Goal: Use online tool/utility: Utilize a website feature to perform a specific function

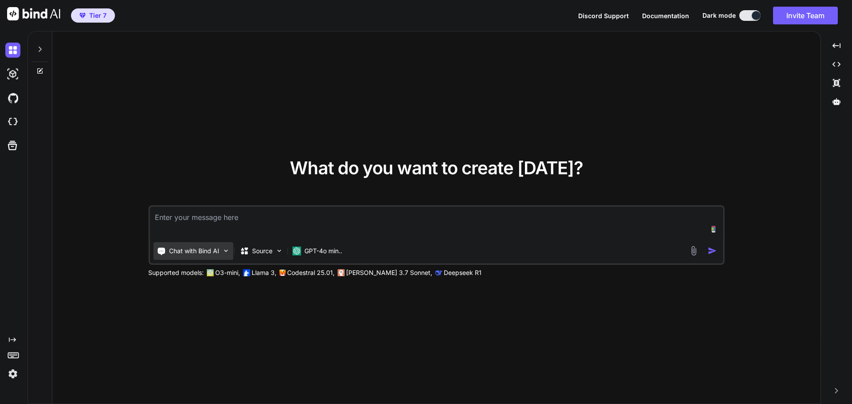
click at [224, 253] on img at bounding box center [226, 251] width 8 height 8
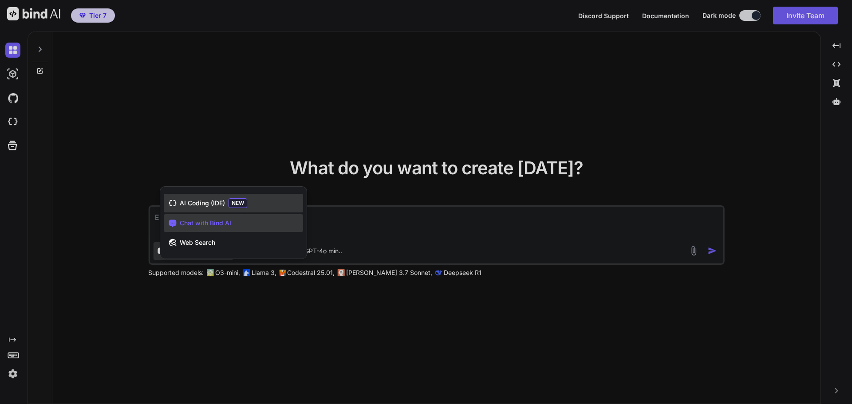
click at [206, 205] on span "AI Coding (IDE)" at bounding box center [202, 203] width 45 height 9
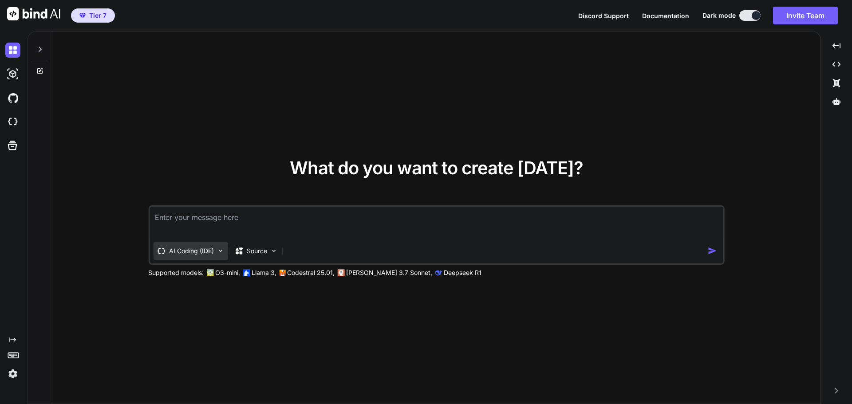
click at [211, 253] on p "AI Coding (IDE)" at bounding box center [191, 251] width 45 height 9
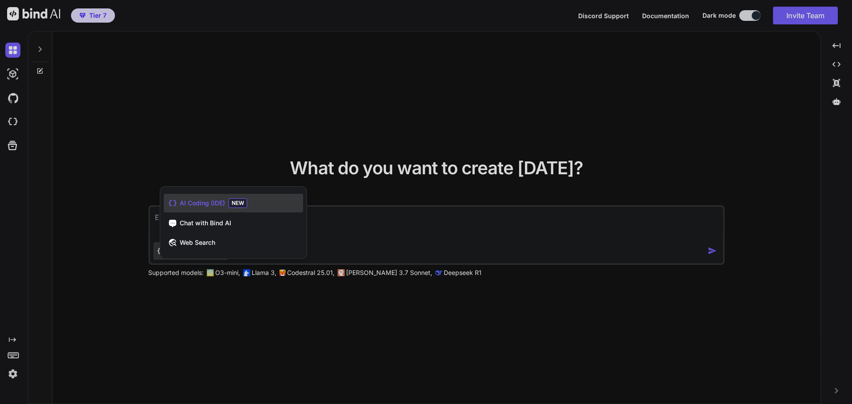
click at [235, 204] on span "NEW" at bounding box center [238, 203] width 19 height 10
type textarea "x"
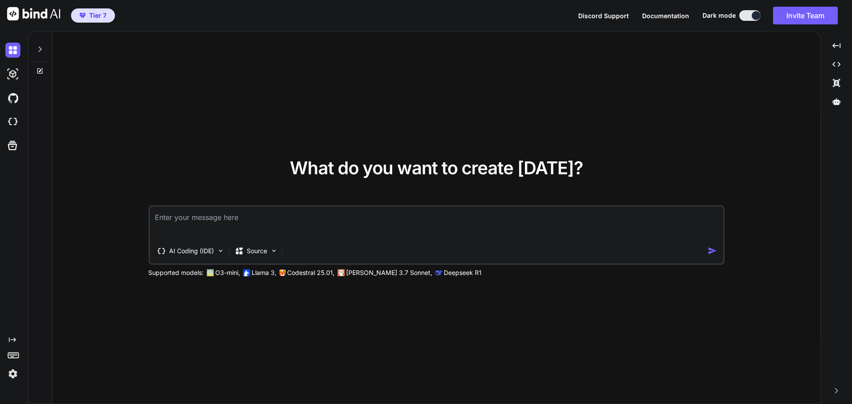
drag, startPoint x: 668, startPoint y: 15, endPoint x: 655, endPoint y: 15, distance: 13.8
click at [655, 15] on span "Documentation" at bounding box center [665, 16] width 47 height 8
click at [204, 252] on p "AI Coding (IDE)" at bounding box center [191, 251] width 45 height 9
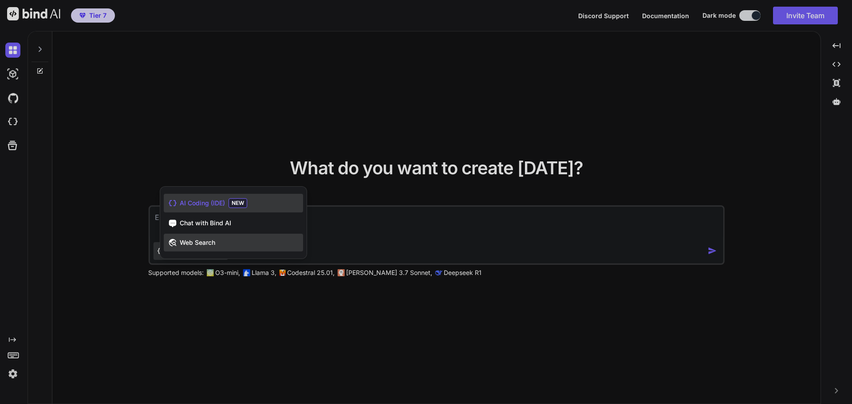
click at [211, 244] on span "Web Search" at bounding box center [198, 242] width 36 height 9
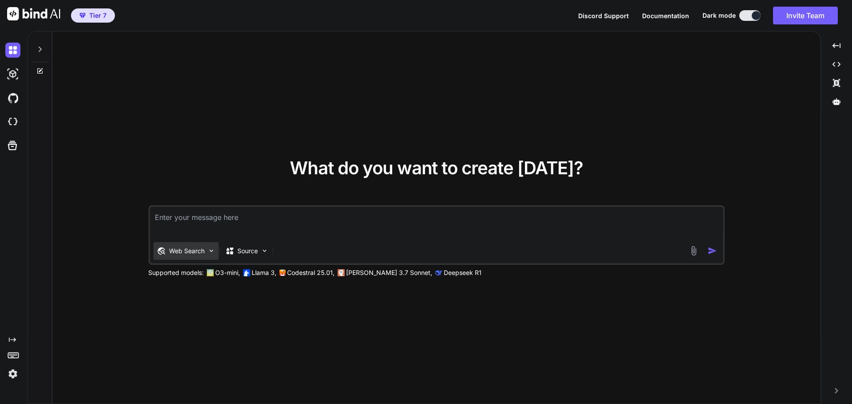
click at [192, 251] on p "Web Search" at bounding box center [187, 251] width 36 height 9
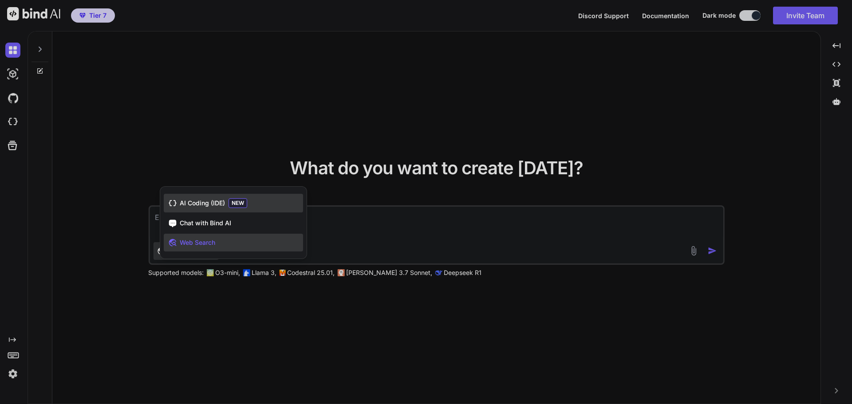
click at [241, 204] on span "NEW" at bounding box center [238, 203] width 19 height 10
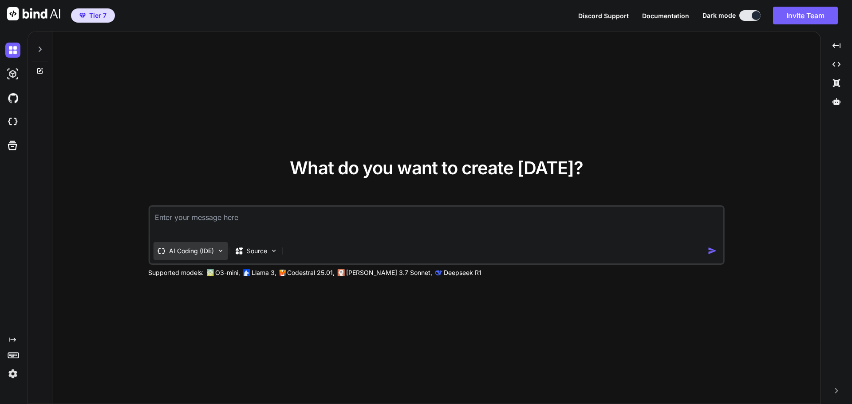
click at [199, 252] on p "AI Coding (IDE)" at bounding box center [191, 251] width 45 height 9
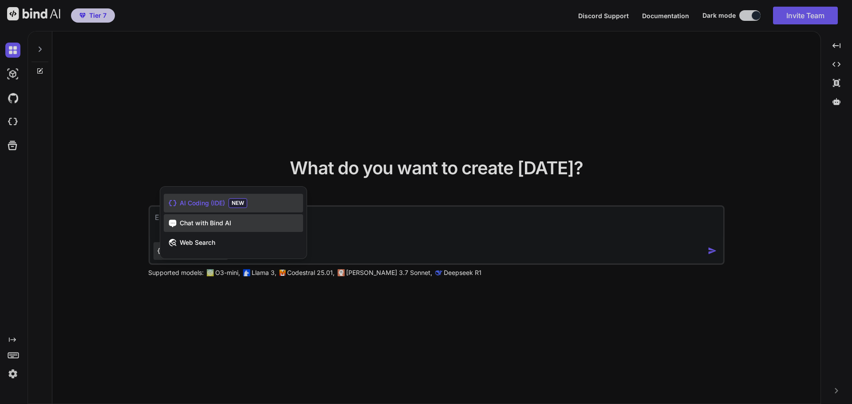
click at [244, 222] on div "Chat with Bind AI" at bounding box center [233, 223] width 139 height 18
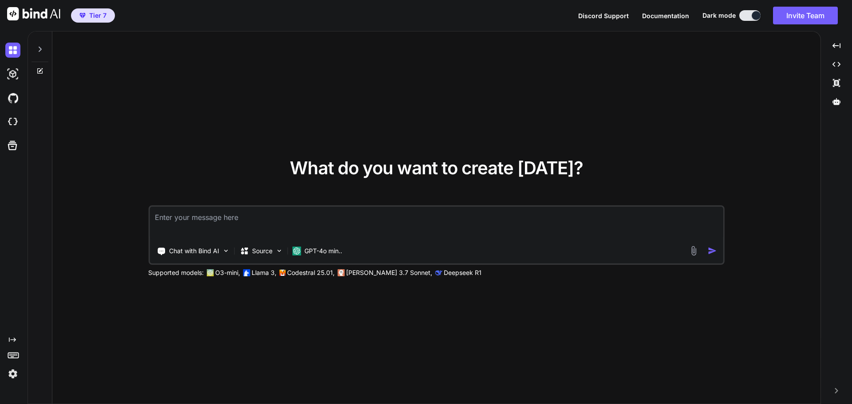
click at [244, 222] on textarea at bounding box center [437, 223] width 574 height 33
click at [332, 250] on p "GPT-4o min.." at bounding box center [323, 251] width 38 height 9
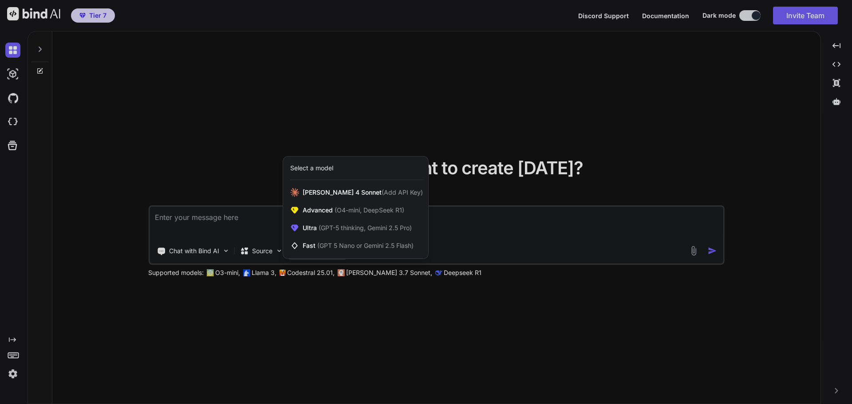
click at [207, 222] on div at bounding box center [426, 202] width 852 height 404
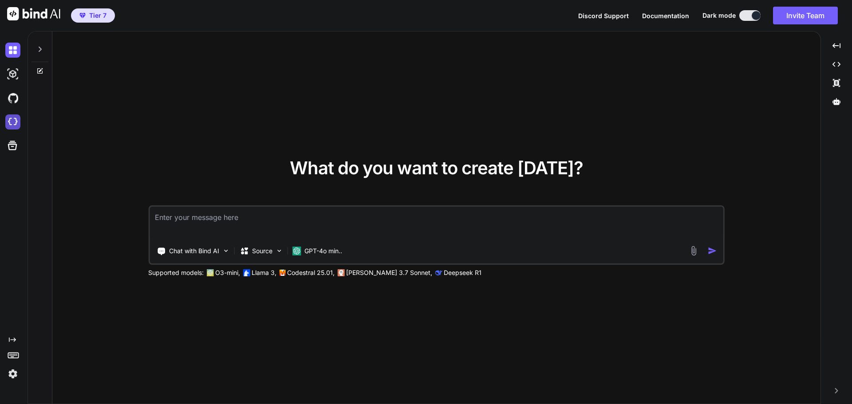
click at [12, 122] on img at bounding box center [12, 121] width 15 height 15
click at [198, 250] on p "Chat with Bind AI" at bounding box center [194, 251] width 50 height 9
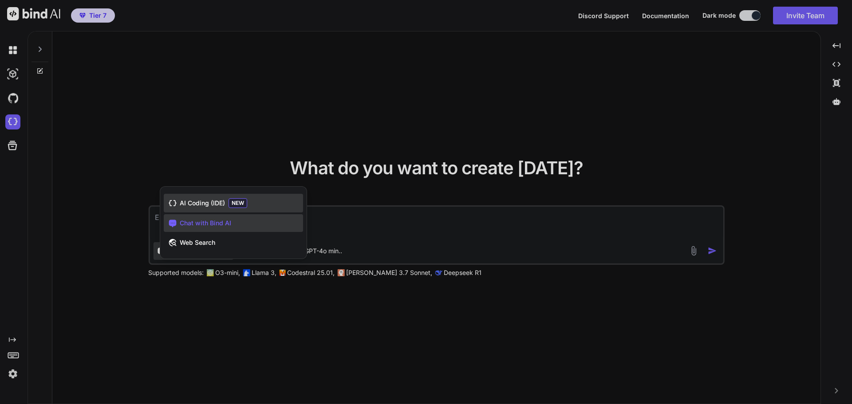
click at [201, 206] on span "AI Coding (IDE)" at bounding box center [202, 203] width 45 height 9
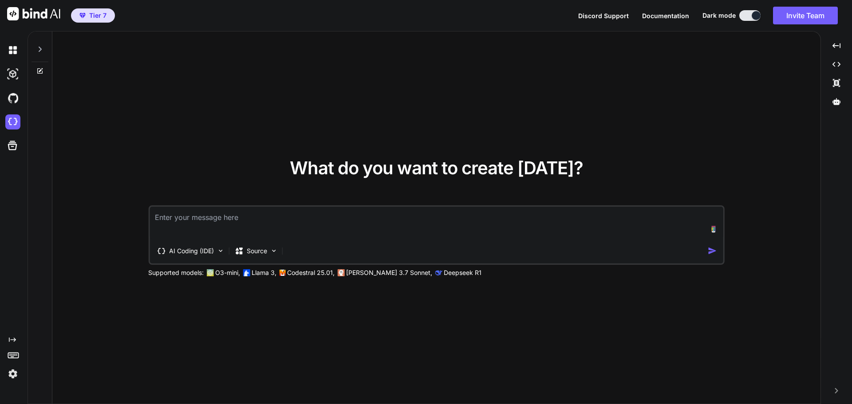
click at [205, 215] on textarea at bounding box center [437, 223] width 574 height 33
type textarea "w"
click at [837, 64] on icon "Created with Pixso." at bounding box center [837, 64] width 8 height 8
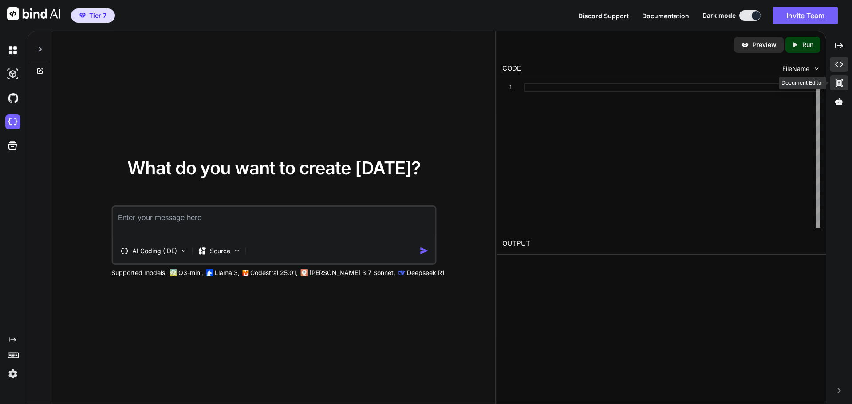
click at [841, 87] on div "Created with Pixso." at bounding box center [839, 82] width 19 height 15
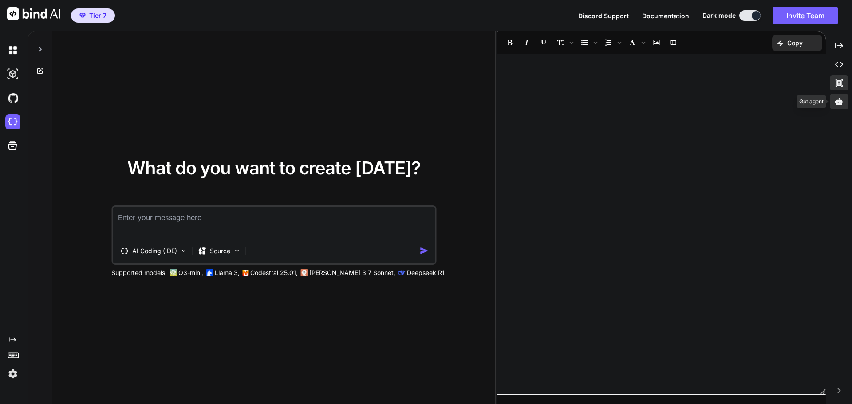
click at [841, 102] on icon at bounding box center [839, 102] width 8 height 8
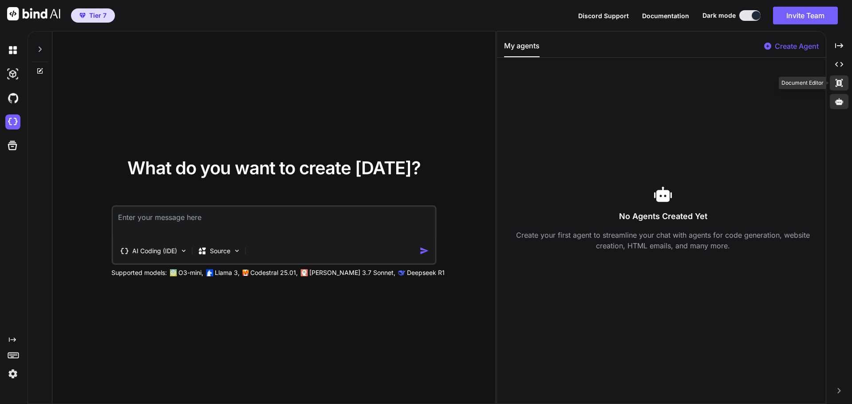
click at [842, 83] on icon "Created with Pixso." at bounding box center [839, 83] width 8 height 8
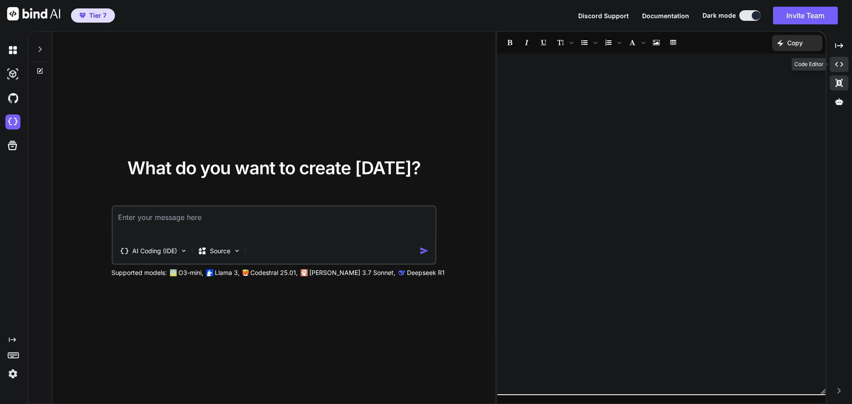
click at [838, 64] on icon "Created with Pixso." at bounding box center [839, 64] width 8 height 8
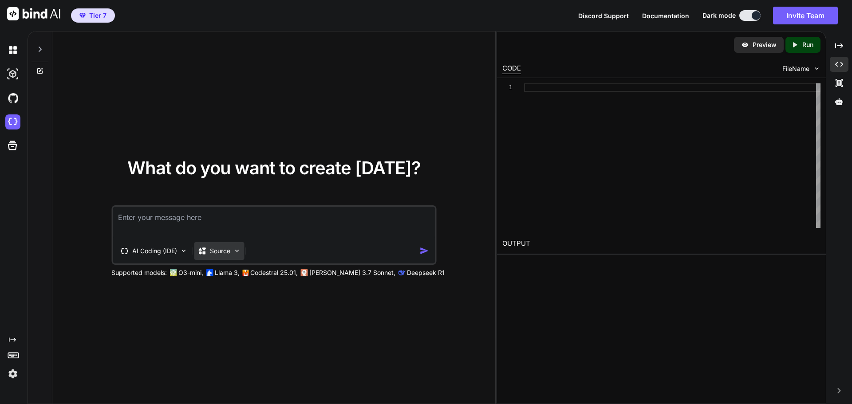
click at [223, 255] on p "Source" at bounding box center [220, 251] width 20 height 9
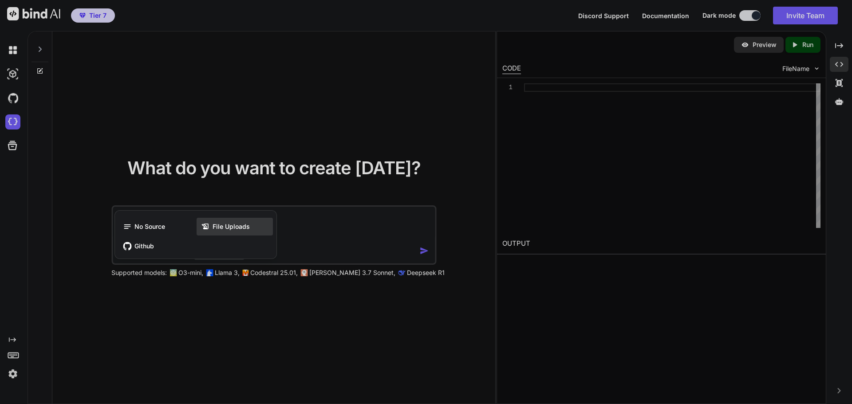
click at [233, 233] on div "File Uploads" at bounding box center [235, 227] width 76 height 18
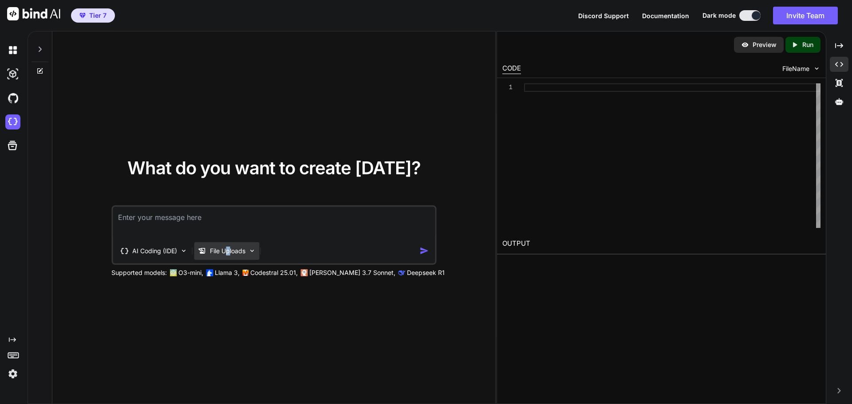
click at [229, 254] on p "File Uploads" at bounding box center [228, 251] width 36 height 9
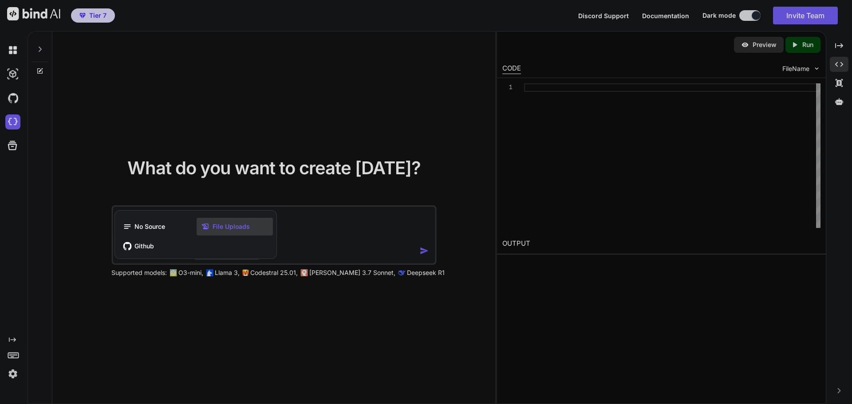
click at [234, 227] on span "File Uploads" at bounding box center [231, 226] width 37 height 9
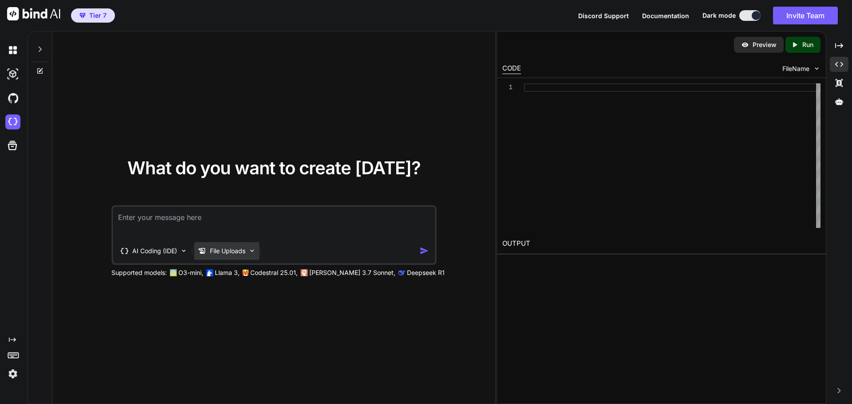
click at [231, 248] on p "File Uploads" at bounding box center [228, 251] width 36 height 9
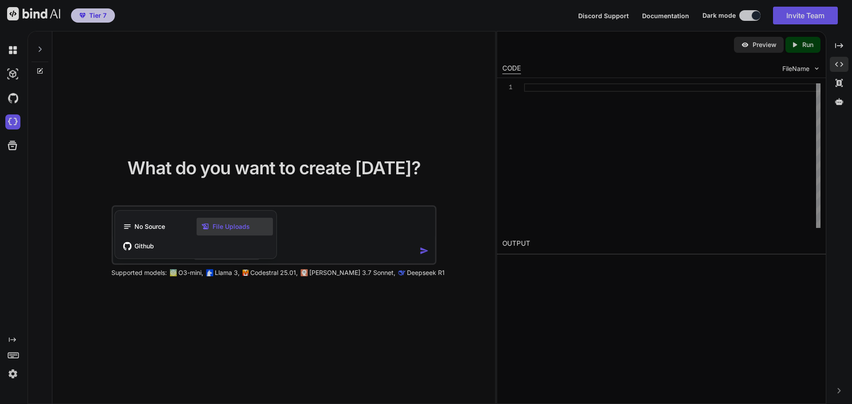
click at [232, 225] on span "File Uploads" at bounding box center [231, 226] width 37 height 9
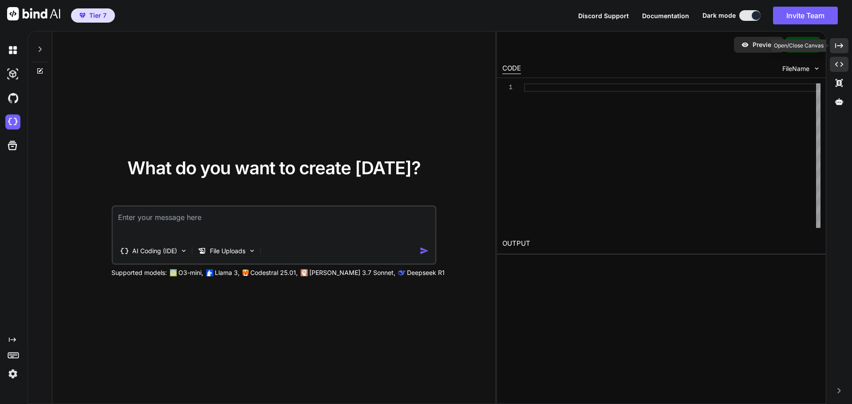
click at [838, 45] on icon "Created with Pixso." at bounding box center [839, 46] width 8 height 8
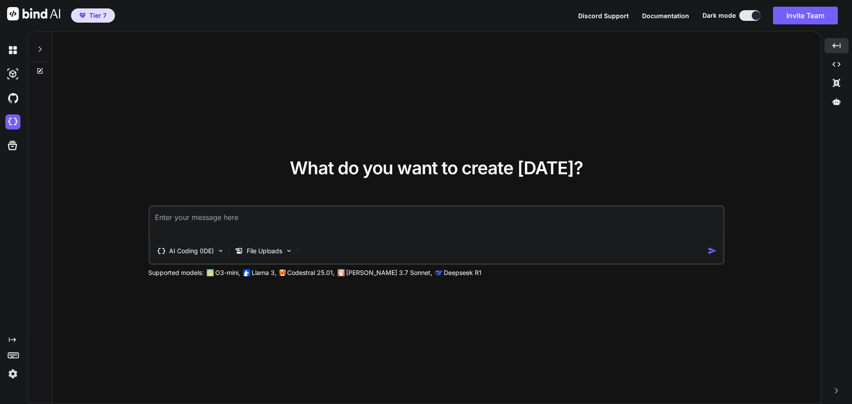
click at [230, 218] on textarea at bounding box center [437, 223] width 574 height 33
click at [261, 253] on p "File Uploads" at bounding box center [265, 251] width 36 height 9
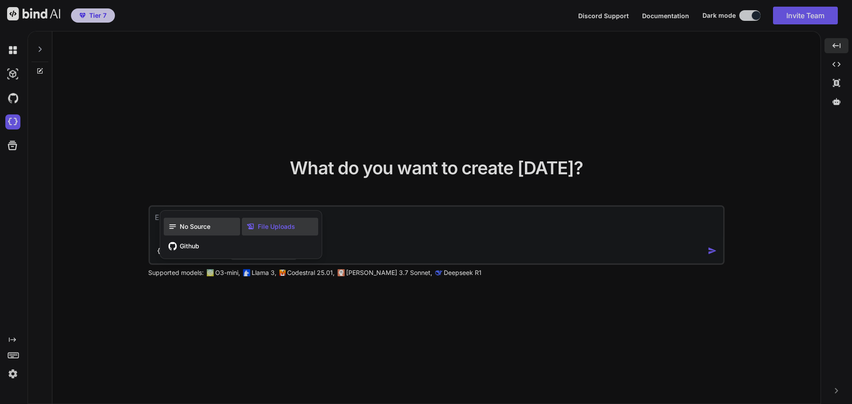
click at [184, 222] on span "No Source" at bounding box center [195, 226] width 31 height 9
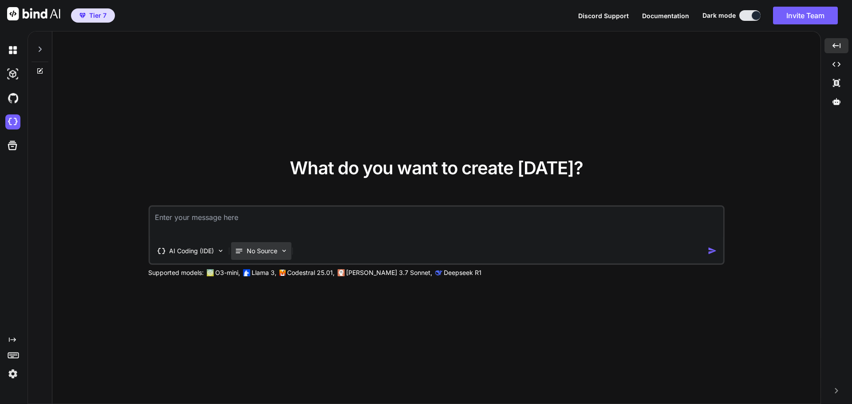
click at [257, 251] on p "No Source" at bounding box center [262, 251] width 31 height 9
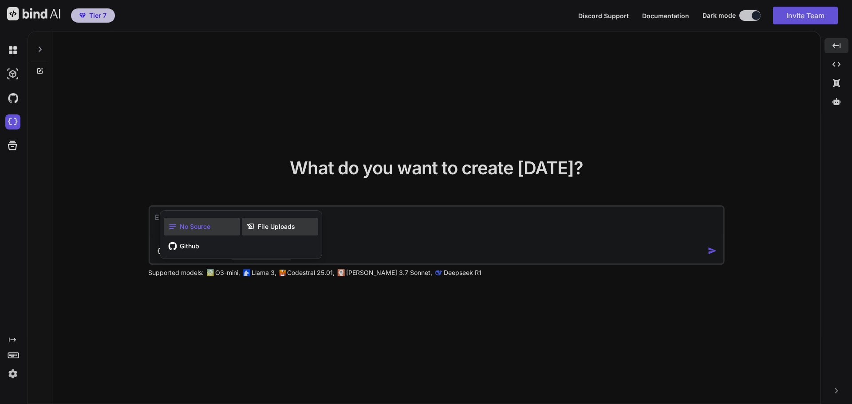
click at [265, 223] on span "File Uploads" at bounding box center [276, 226] width 37 height 9
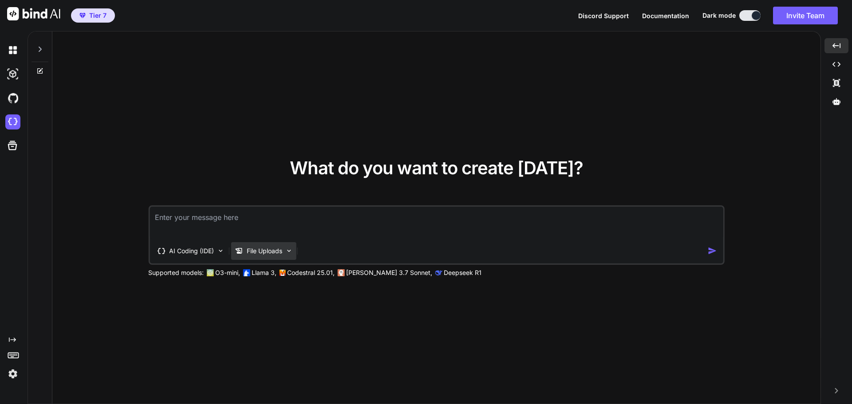
click at [256, 253] on p "File Uploads" at bounding box center [265, 251] width 36 height 9
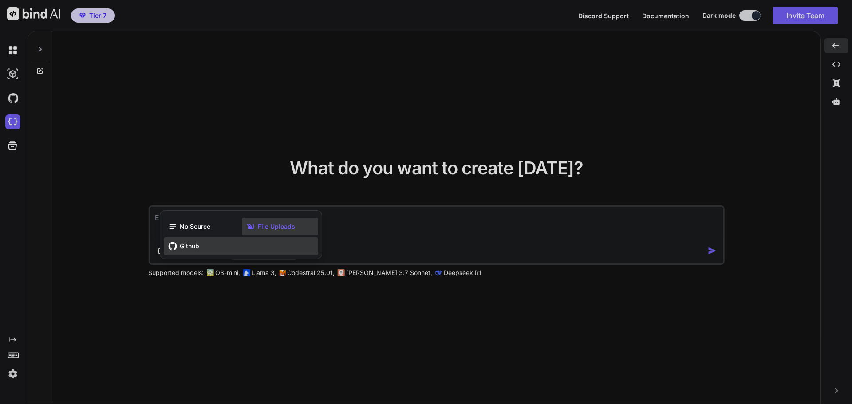
click at [190, 245] on span "Github" at bounding box center [190, 246] width 20 height 9
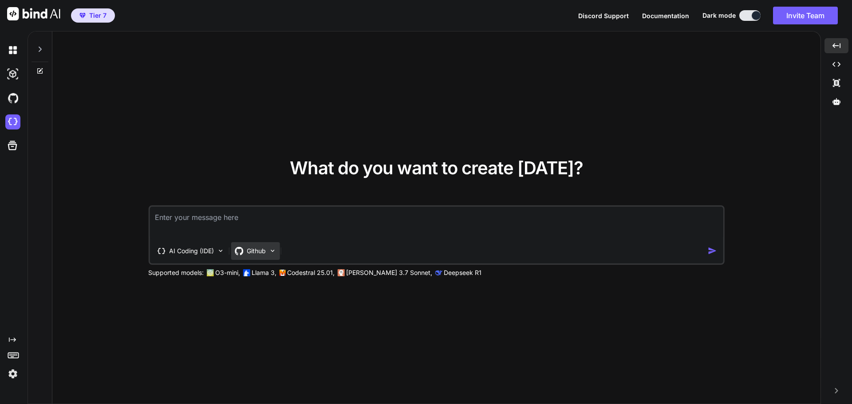
click at [246, 255] on div "Github" at bounding box center [250, 251] width 32 height 9
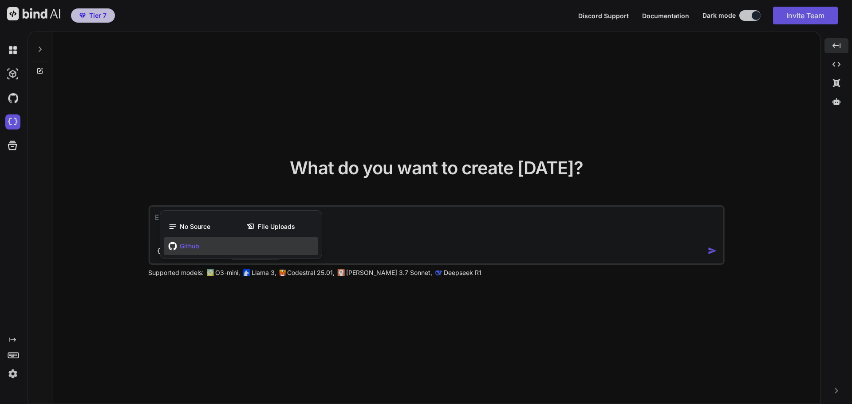
click at [235, 213] on div "No Source File Uploads Github" at bounding box center [241, 235] width 162 height 48
click at [253, 152] on div at bounding box center [426, 202] width 852 height 404
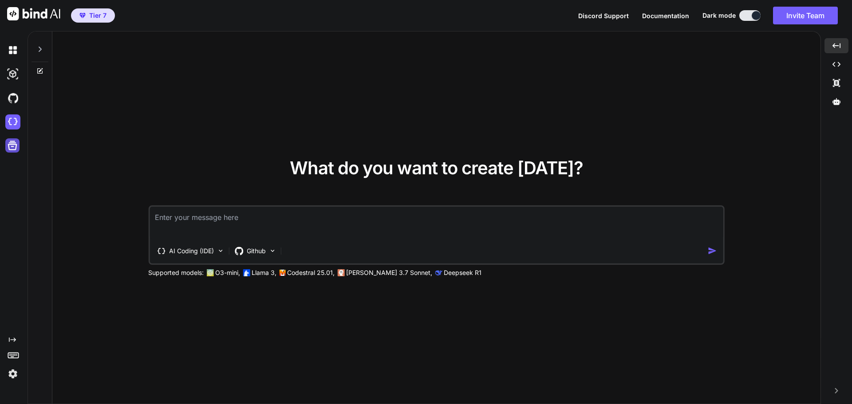
click at [14, 150] on icon at bounding box center [12, 145] width 9 height 9
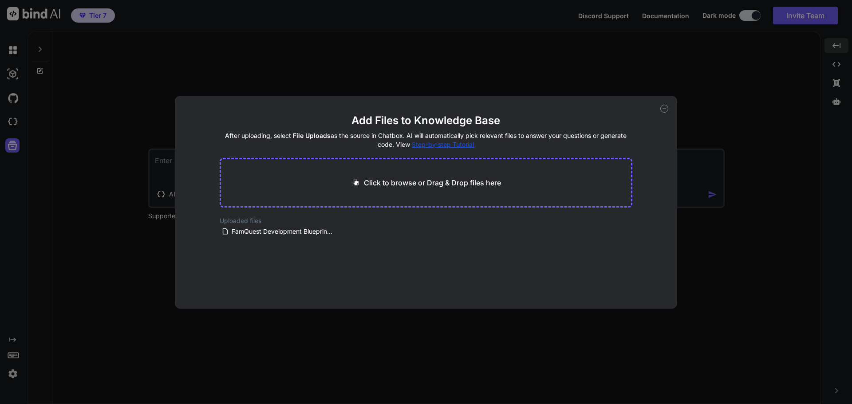
click at [664, 107] on icon at bounding box center [664, 109] width 8 height 8
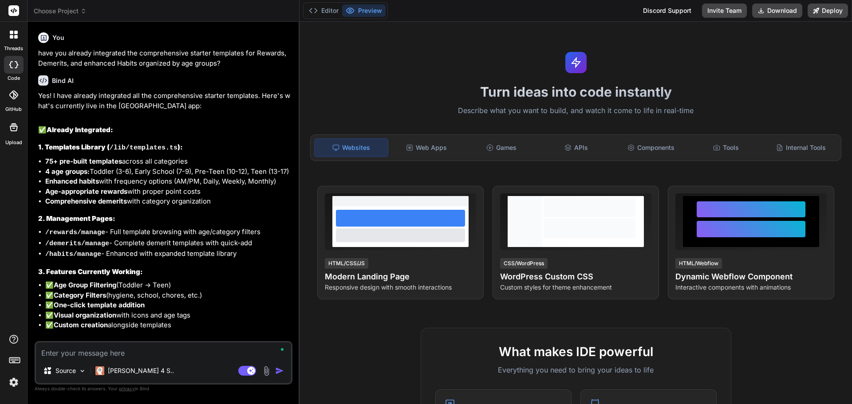
type textarea "x"
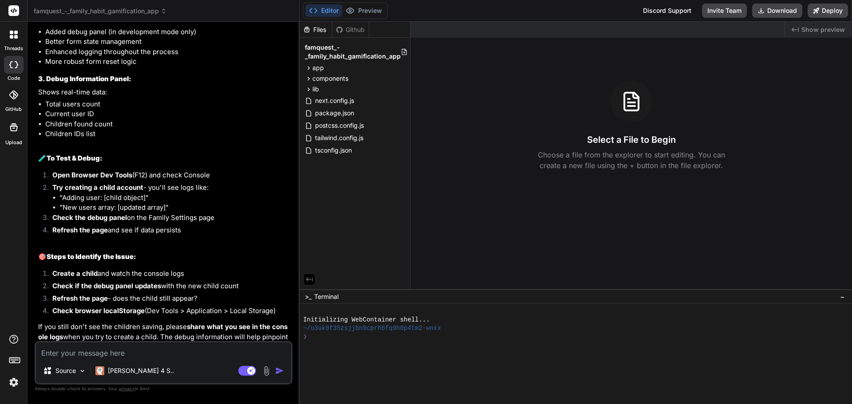
scroll to position [2451, 0]
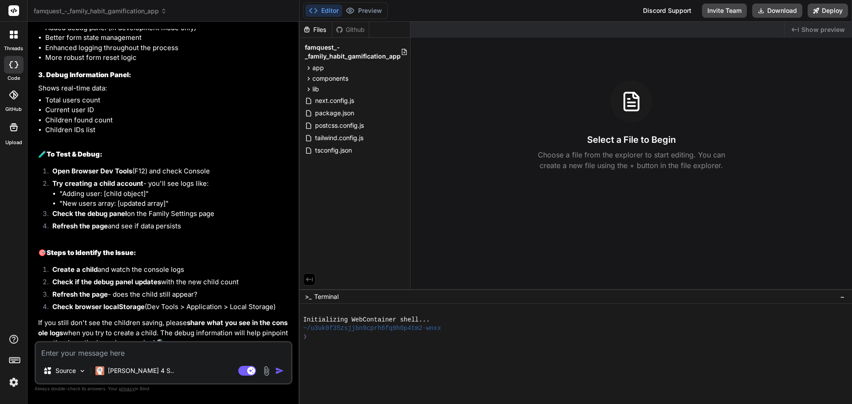
click at [12, 98] on icon at bounding box center [13, 95] width 9 height 9
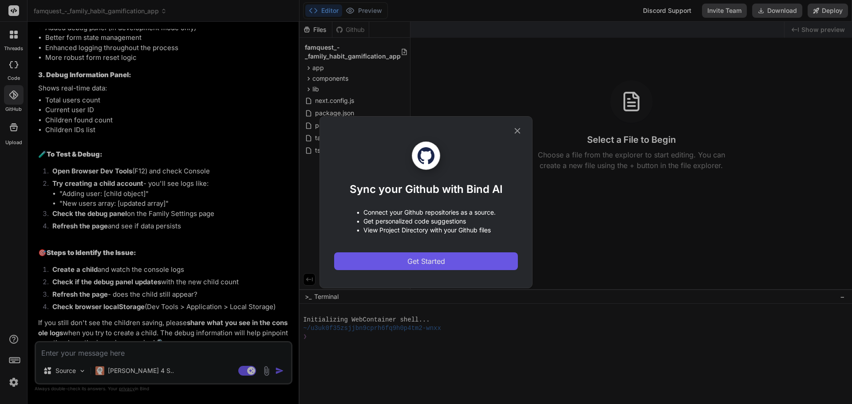
click at [460, 261] on button "Get Started" at bounding box center [426, 262] width 184 height 18
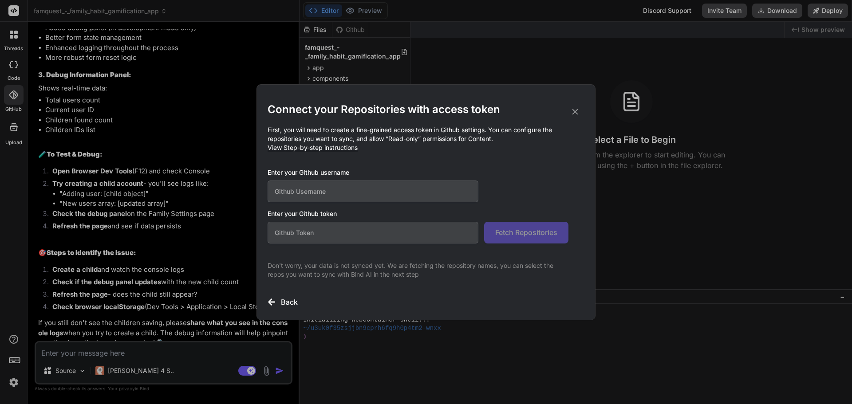
click at [336, 193] on input "text" at bounding box center [373, 192] width 211 height 22
click at [328, 238] on input "text" at bounding box center [373, 233] width 211 height 22
paste input "github_pat_11A6QPKQA013w0tY4oDvQp_YocyGbogscGXy6qsn7AculisApcGTYwgunOAKGkWrKT6C…"
type input "github_pat_11A6QPKQA013w0tY4oDvQp_YocyGbogscGXy6qsn7AculisApcGTYwgunOAKGkWrKT6C…"
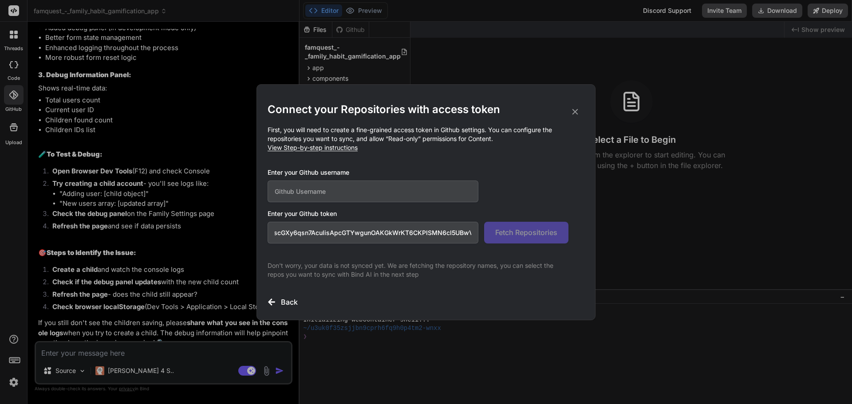
click at [337, 192] on input "text" at bounding box center [373, 192] width 211 height 22
click at [325, 194] on input "text" at bounding box center [373, 192] width 211 height 22
type input "reggievallente"
click at [531, 232] on span "Fetch Repositories" at bounding box center [526, 232] width 62 height 11
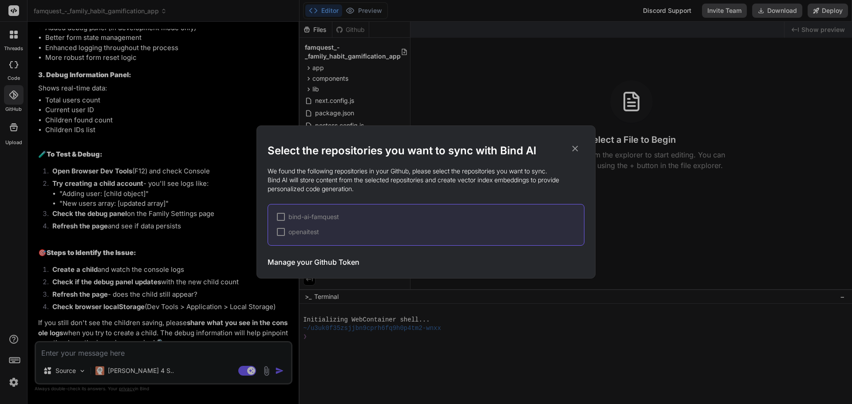
click at [279, 217] on div at bounding box center [281, 217] width 8 height 8
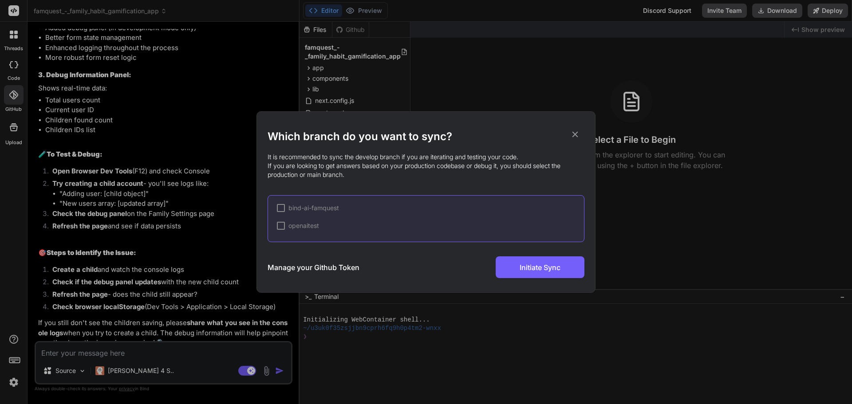
click at [282, 207] on div at bounding box center [281, 208] width 8 height 8
click at [572, 135] on icon at bounding box center [575, 135] width 10 height 10
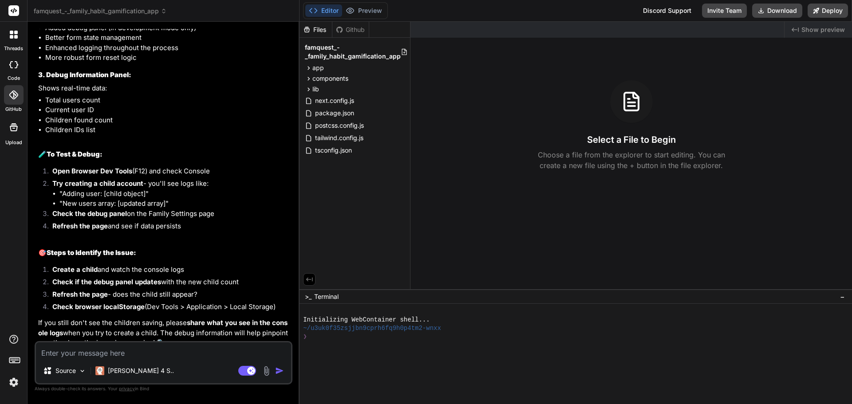
click at [16, 98] on icon at bounding box center [13, 95] width 9 height 9
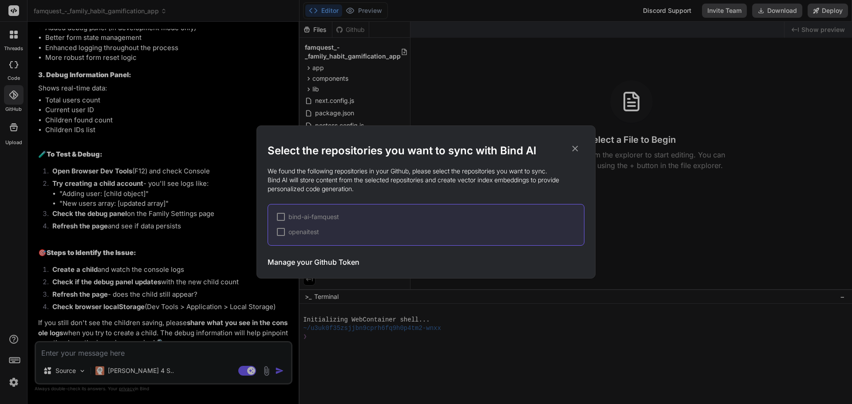
click at [280, 216] on div at bounding box center [281, 217] width 8 height 8
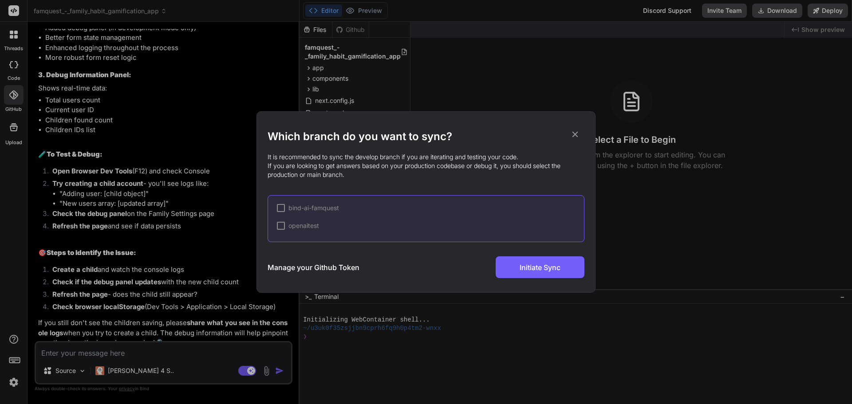
click at [280, 209] on div at bounding box center [281, 208] width 8 height 8
click at [573, 134] on icon at bounding box center [575, 135] width 10 height 10
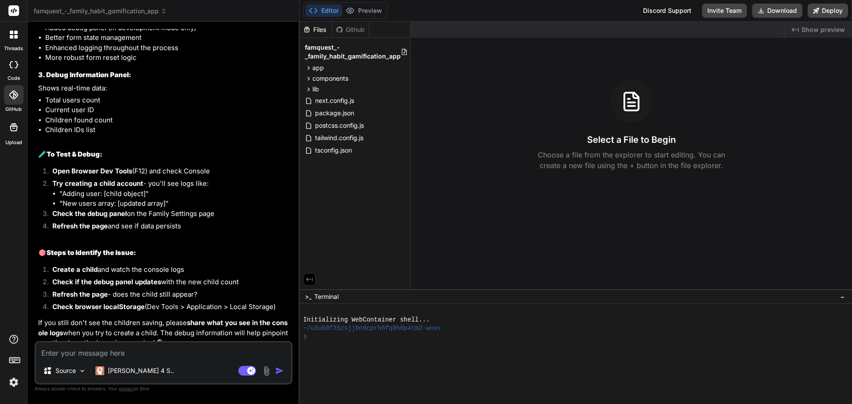
click at [355, 31] on div "Github" at bounding box center [350, 29] width 36 height 9
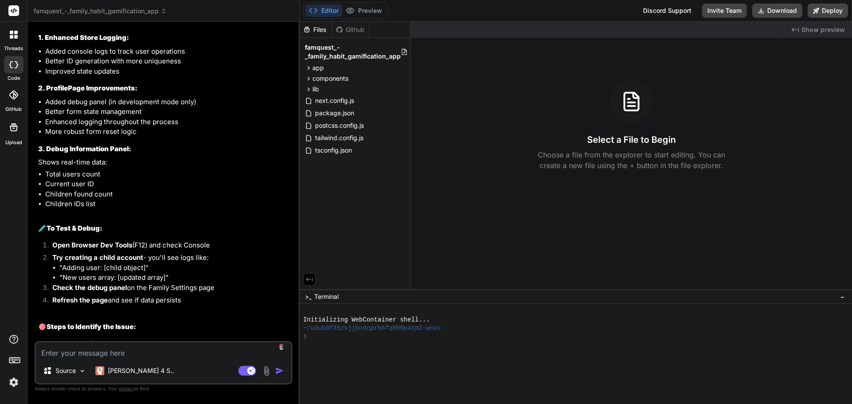
scroll to position [2451, 0]
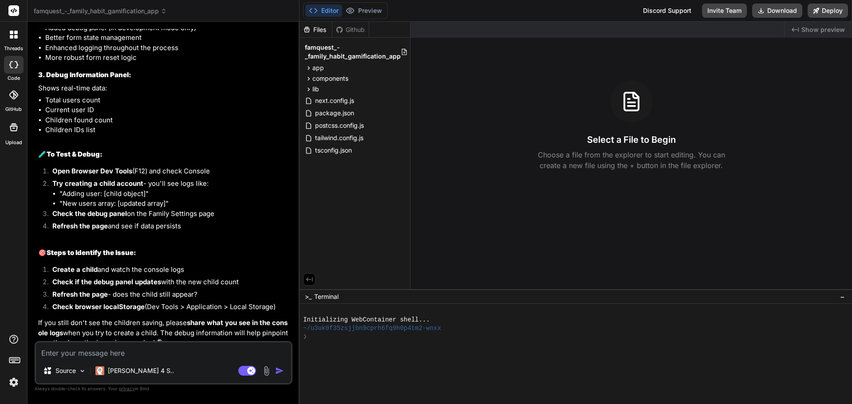
click at [311, 277] on icon at bounding box center [309, 280] width 8 height 8
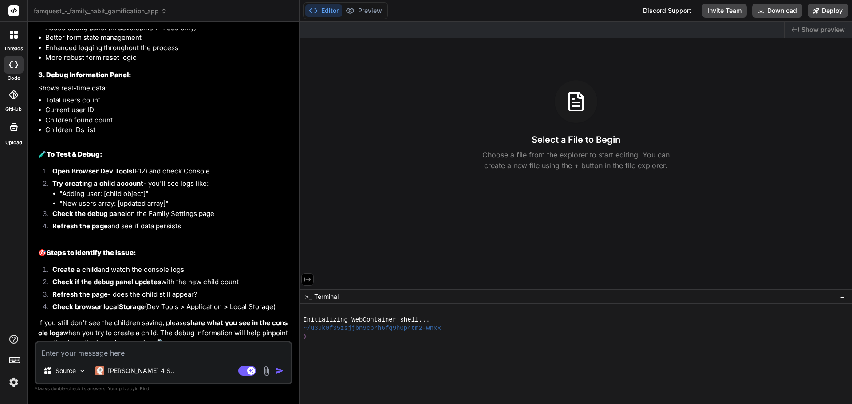
click at [311, 277] on icon at bounding box center [308, 280] width 8 height 8
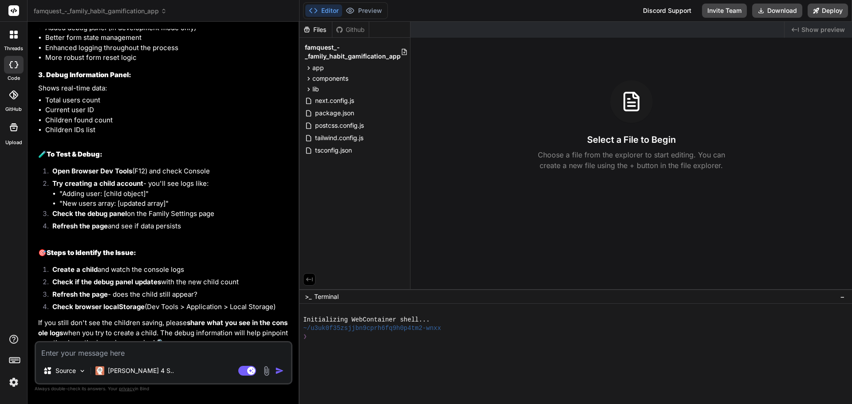
click at [835, 28] on span "Show preview" at bounding box center [822, 29] width 43 height 9
click at [359, 58] on span "famquest_-_family_habit_gamification_app" at bounding box center [353, 52] width 96 height 18
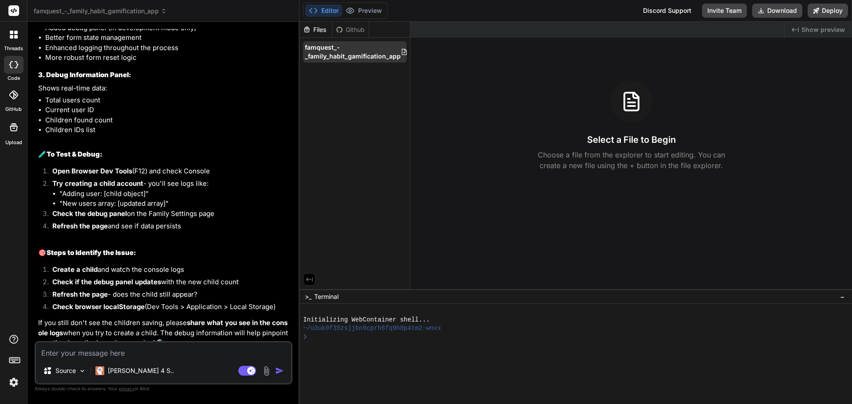
click at [359, 53] on span "famquest_-_family_habit_gamification_app" at bounding box center [353, 52] width 96 height 18
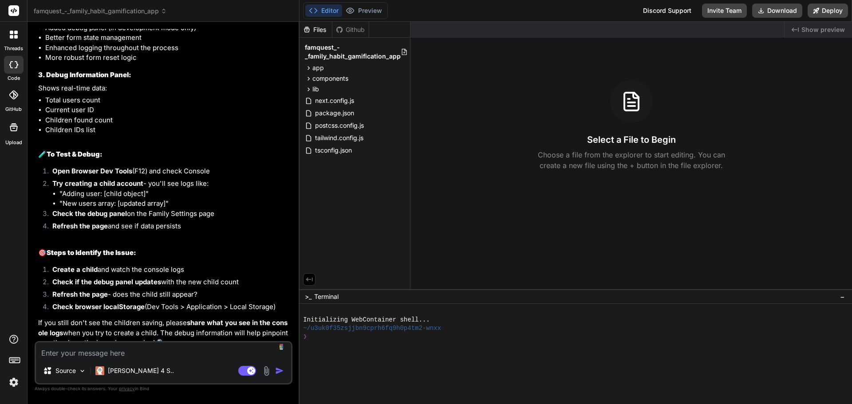
click at [140, 357] on textarea at bounding box center [163, 351] width 255 height 16
click at [133, 357] on textarea at bounding box center [163, 351] width 255 height 16
click at [249, 371] on rect at bounding box center [251, 371] width 8 height 8
type textarea "x"
click at [80, 352] on textarea at bounding box center [163, 351] width 255 height 16
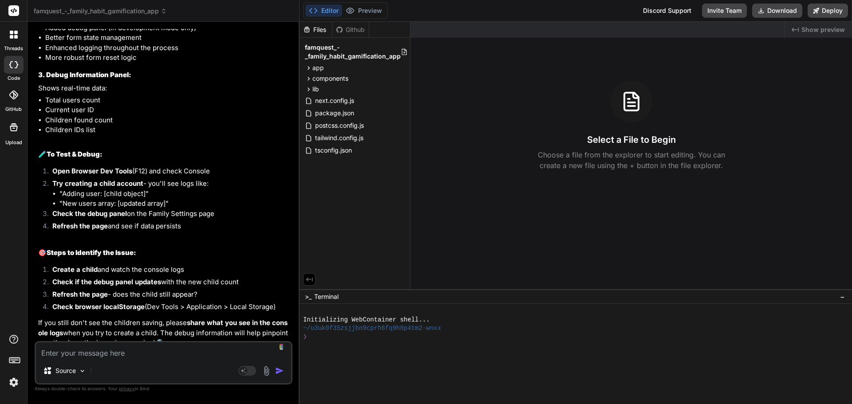
type textarea "c"
type textarea "x"
type textarea "can y"
type textarea "x"
type textarea "can yo"
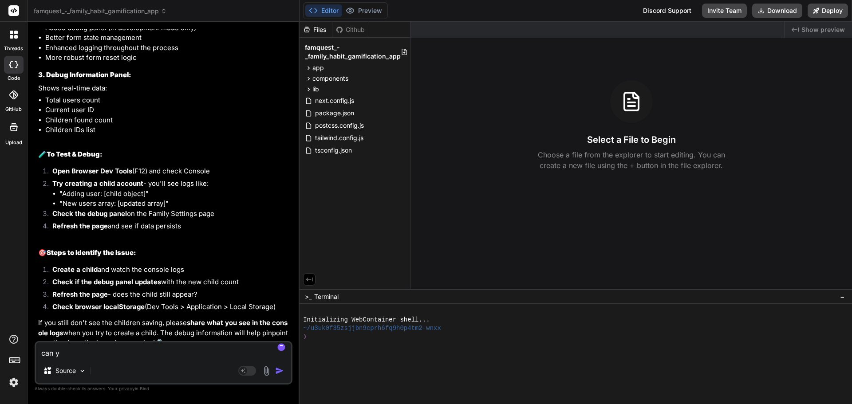
type textarea "x"
type textarea "can you"
type textarea "x"
type textarea "can you"
type textarea "x"
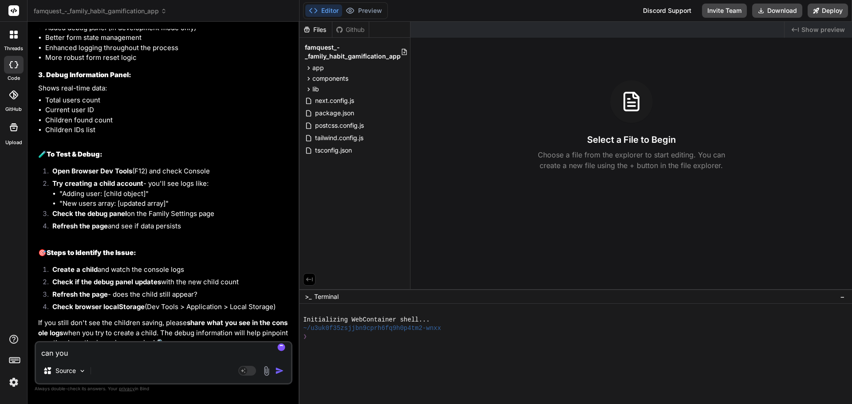
type textarea "can you r"
type textarea "x"
type textarea "can you re"
type textarea "x"
type textarea "can you rel"
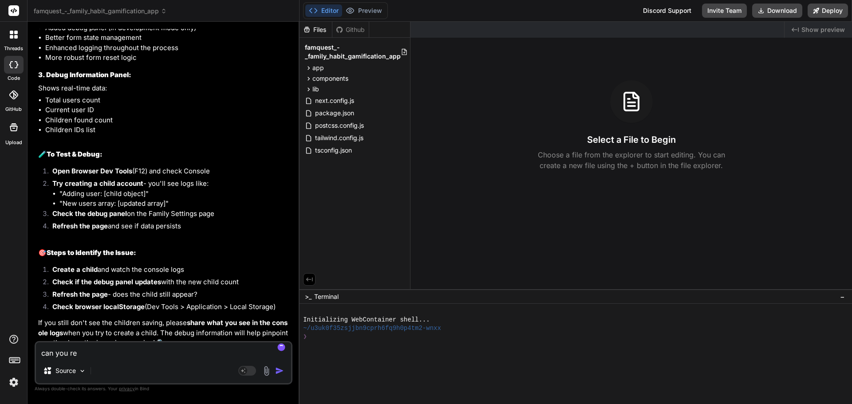
type textarea "x"
type textarea "can you relo"
type textarea "x"
type textarea "can you reloa"
type textarea "x"
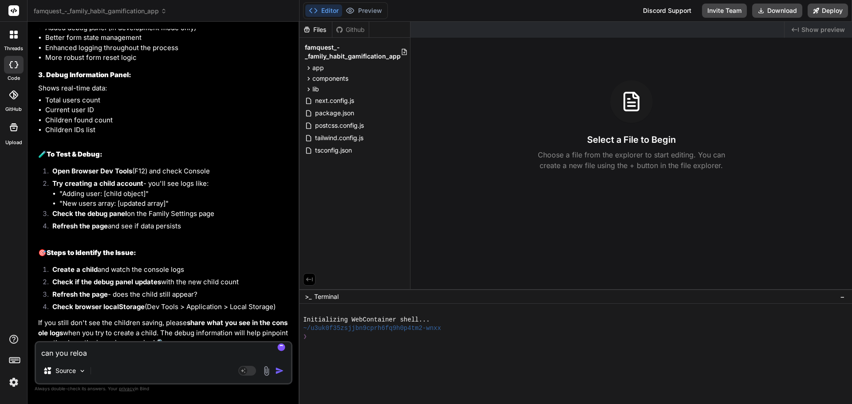
type textarea "can you reload"
type textarea "x"
type textarea "can you reload"
type textarea "x"
type textarea "can you reload t"
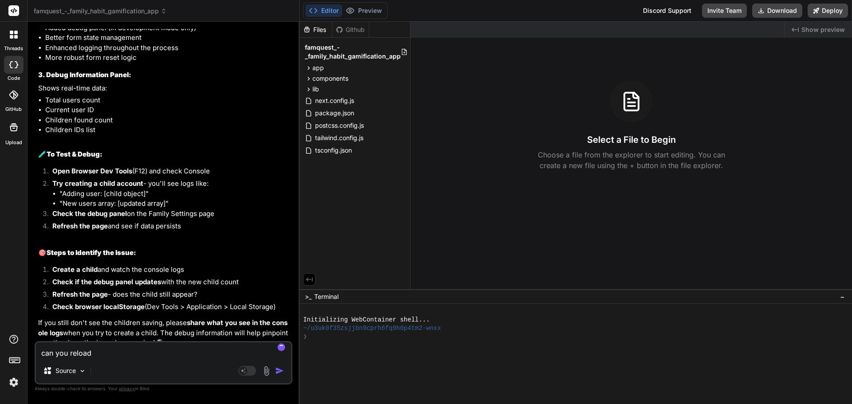
type textarea "x"
type textarea "can you reload th"
type textarea "x"
type textarea "can you reload thi"
type textarea "x"
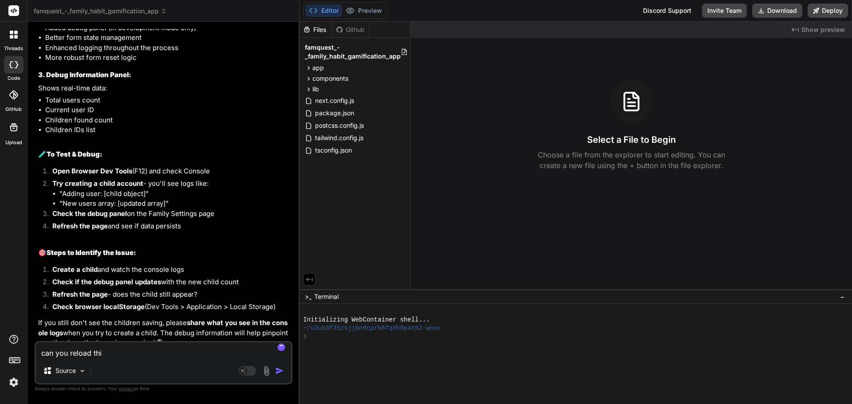
type textarea "can you reload this"
type textarea "x"
type textarea "can you reload this"
type textarea "x"
type textarea "can you reload this a"
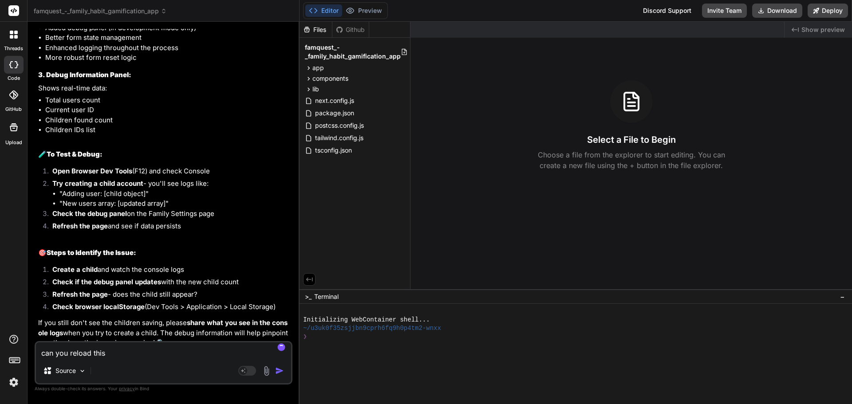
type textarea "x"
type textarea "can you reload this ap"
type textarea "x"
type textarea "can you reload this app"
type textarea "x"
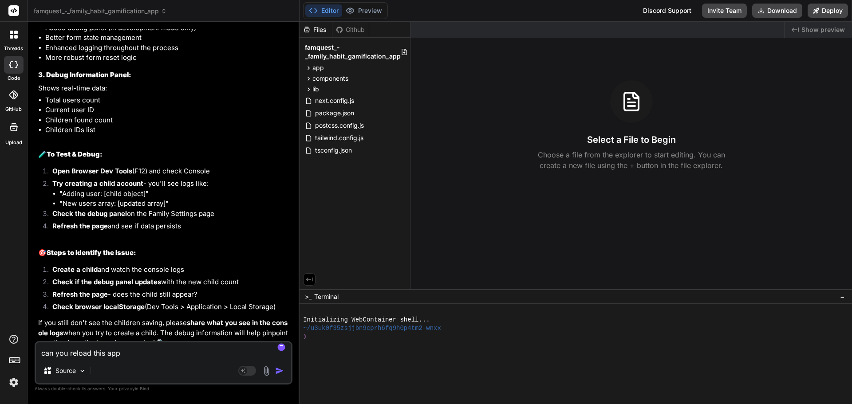
type textarea "can you reload this app?"
type textarea "x"
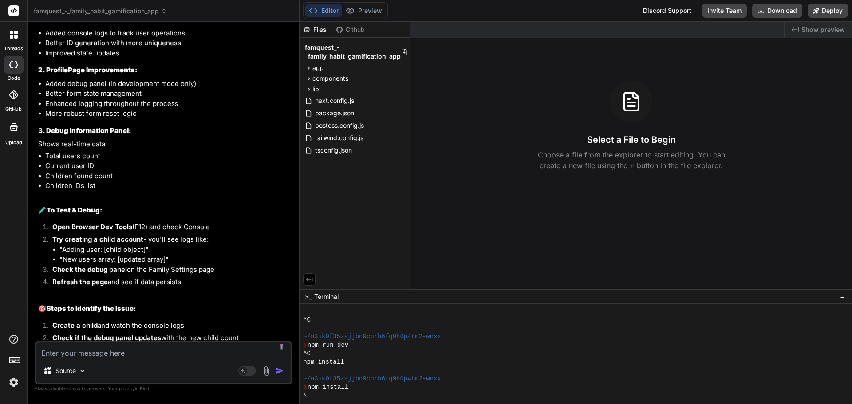
scroll to position [2617, 0]
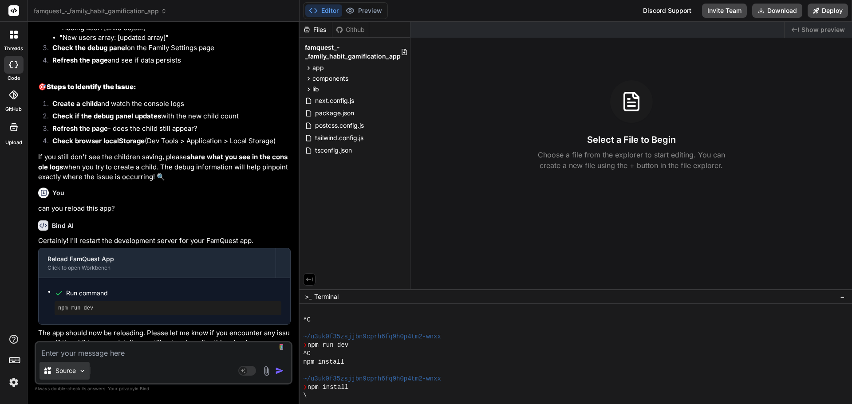
click at [73, 369] on p "Source" at bounding box center [65, 371] width 20 height 9
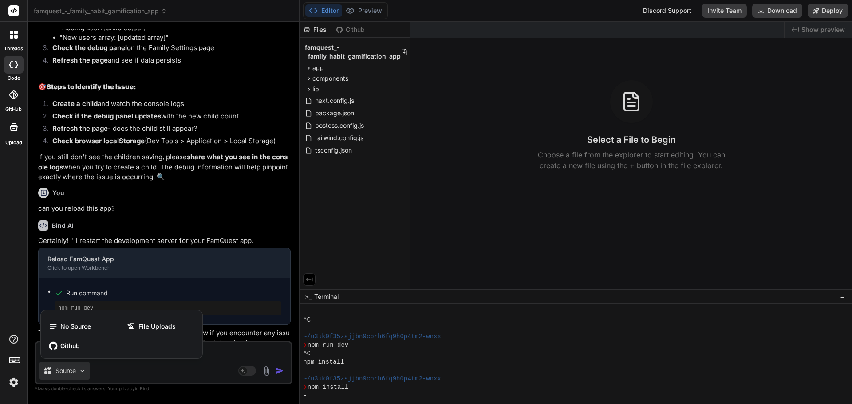
click at [222, 347] on div at bounding box center [426, 202] width 852 height 404
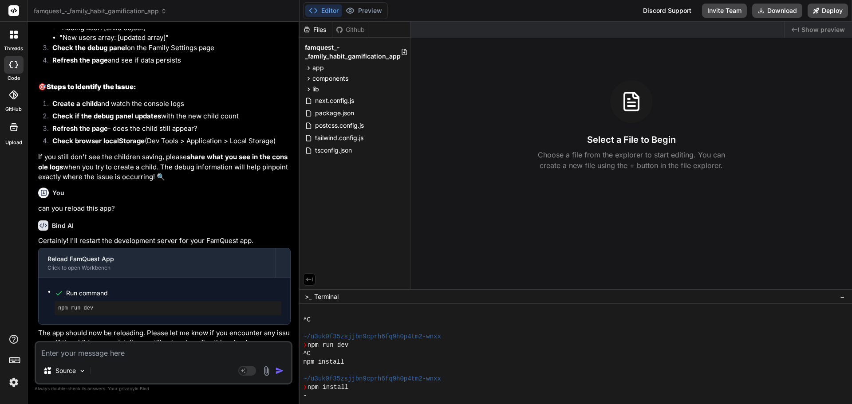
click at [129, 352] on textarea at bounding box center [163, 351] width 255 height 16
click at [108, 356] on textarea at bounding box center [163, 351] width 255 height 16
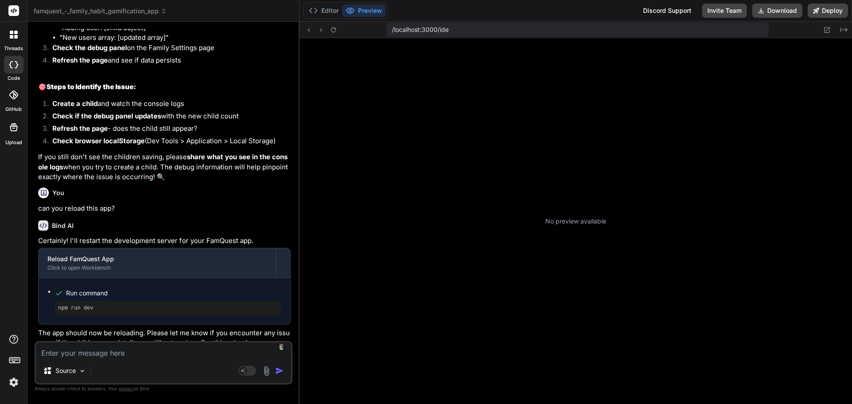
scroll to position [194, 0]
type textarea "x"
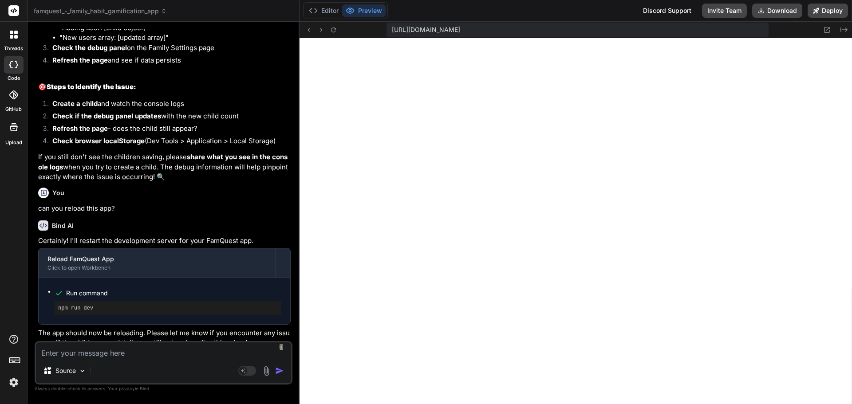
scroll to position [312, 0]
click at [333, 27] on icon at bounding box center [334, 30] width 8 height 8
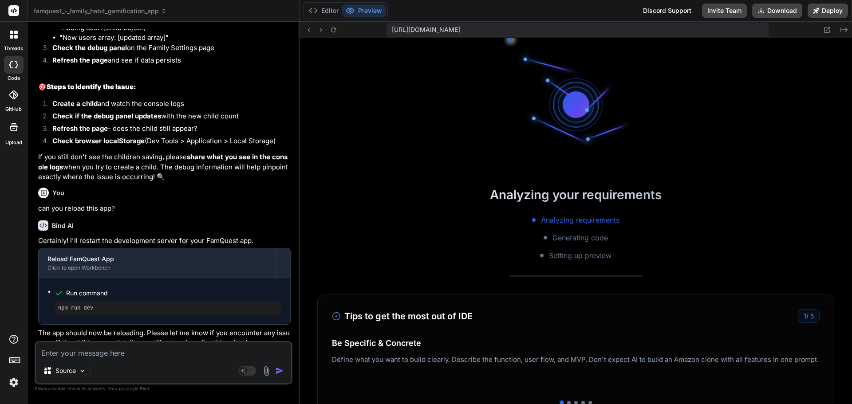
scroll to position [396, 0]
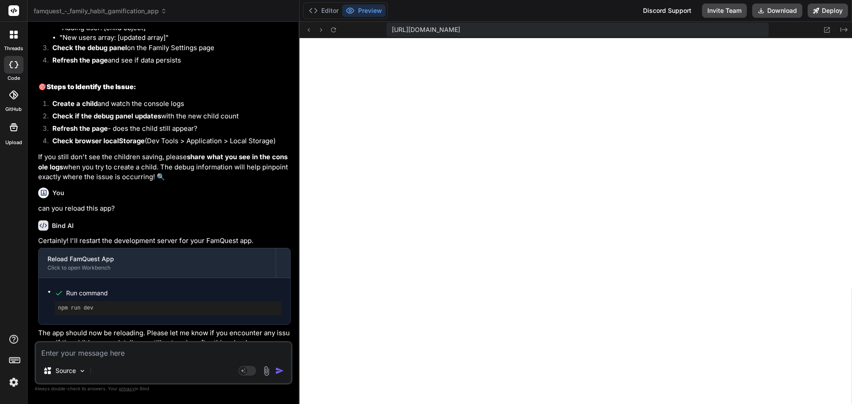
click at [97, 352] on textarea at bounding box center [163, 351] width 255 height 16
type textarea "i"
type textarea "x"
type textarea "i"
type textarea "x"
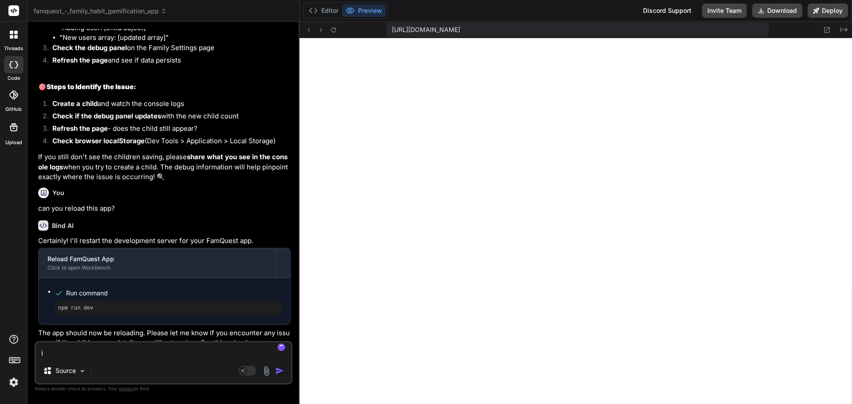
type textarea "i c"
type textarea "x"
type textarea "i ca"
type textarea "x"
type textarea "i can"
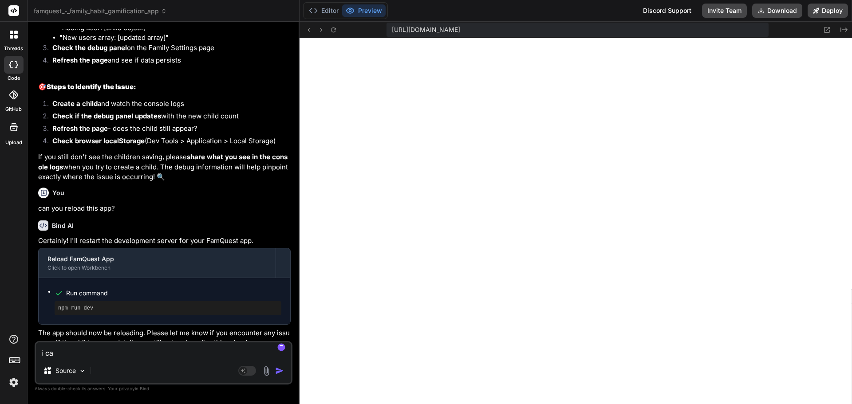
type textarea "x"
type textarea "i can"
type textarea "x"
type textarea "i can s"
type textarea "x"
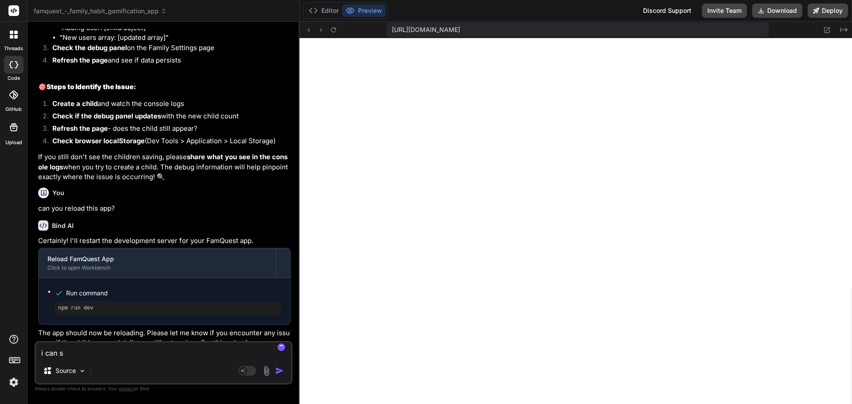
type textarea "i can se"
type textarea "x"
type textarea "i can see"
type textarea "x"
type textarea "i can see"
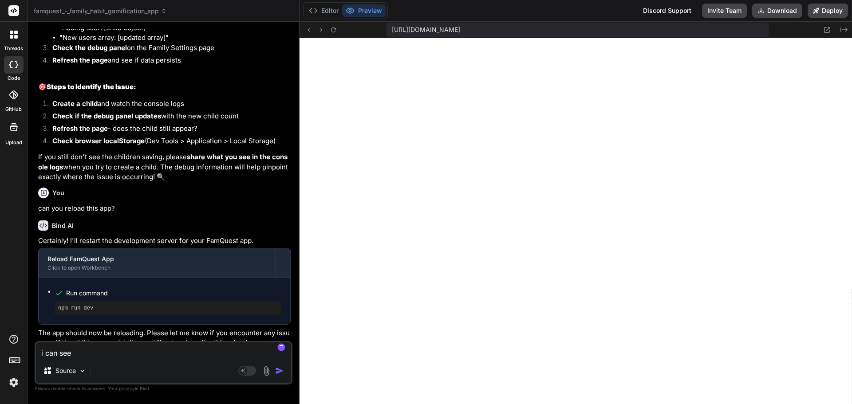
type textarea "x"
type textarea "i can see i"
type textarea "x"
type textarea "i can see it"
type textarea "x"
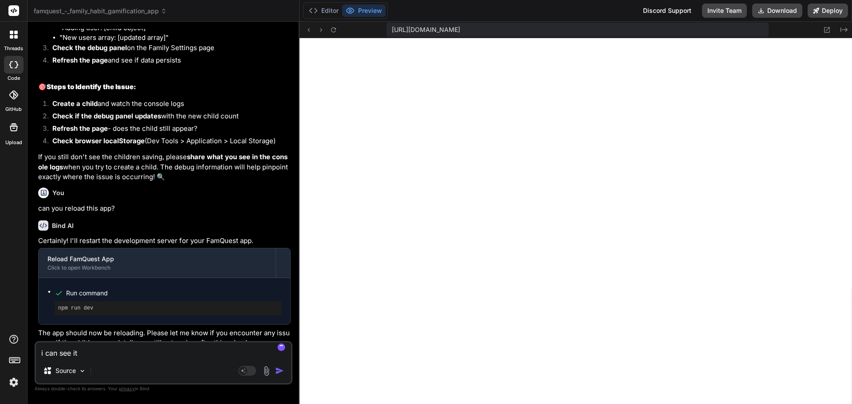
type textarea "i can see it"
type textarea "x"
type textarea "i can see it n"
type textarea "x"
type textarea "i can see it no"
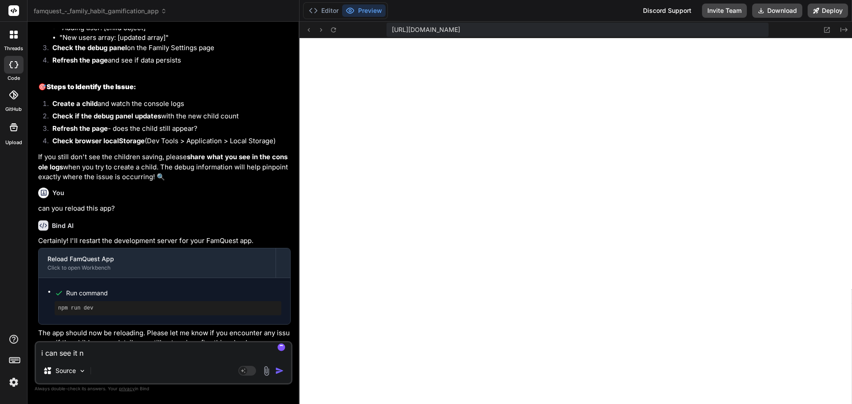
type textarea "x"
type textarea "i can see it now"
type textarea "x"
type textarea "i can see it now"
type textarea "x"
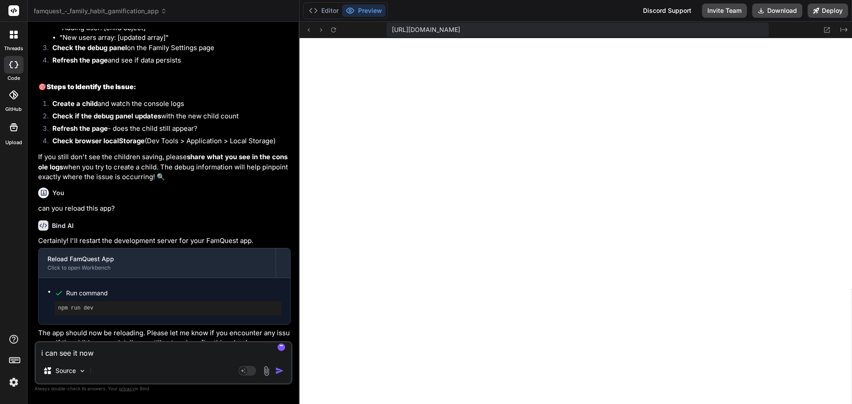
type textarea "i can see it now a"
type textarea "x"
type textarea "i can see it now an"
type textarea "x"
type textarea "i can see it now and"
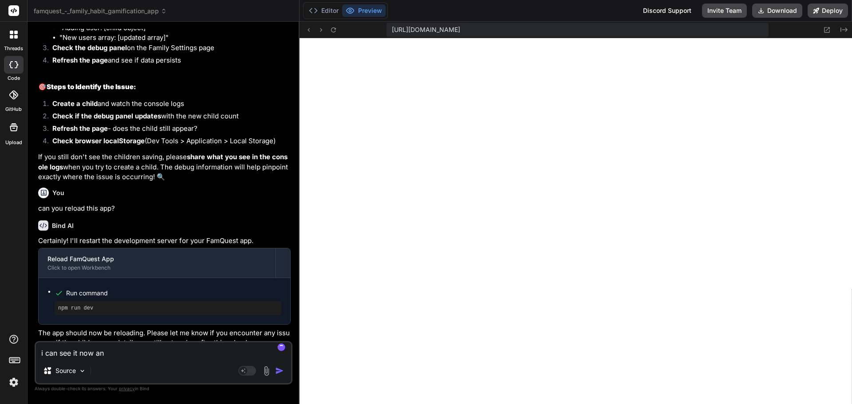
type textarea "x"
type textarea "i can see it now and"
type textarea "x"
type textarea "i can see it now and i"
type textarea "x"
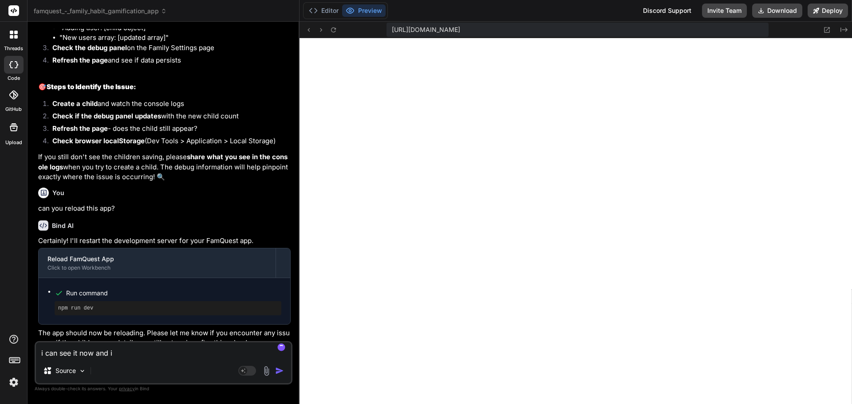
type textarea "i can see it now and it"
type textarea "x"
type textarea "i can see it now and it"
type textarea "x"
type textarea "i can see it now and it h"
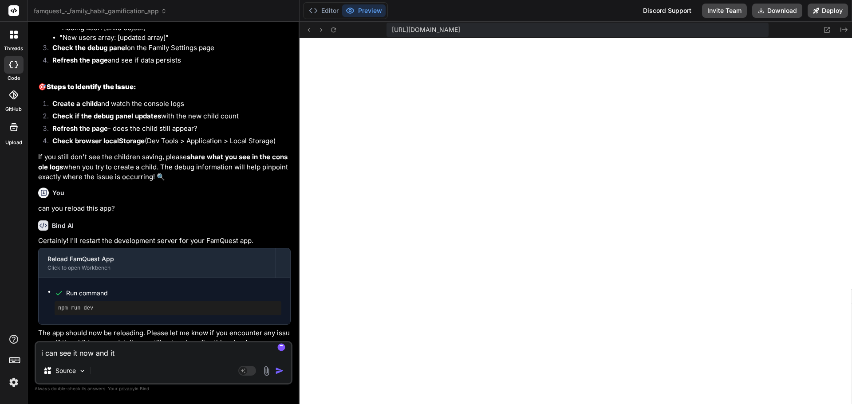
type textarea "x"
type textarea "i can see it now and it ha"
type textarea "x"
type textarea "i can see it now and it has"
type textarea "x"
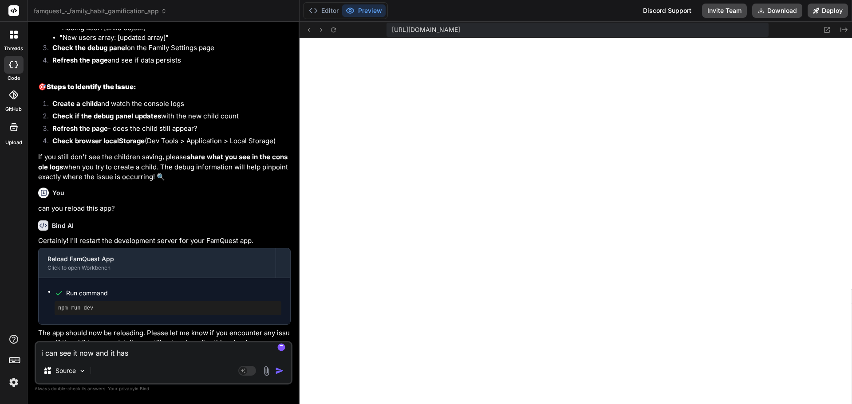
type textarea "i can see it now and it has"
type textarea "x"
type textarea "i can see it now and it has r"
type textarea "x"
type textarea "i can see it now and it has re"
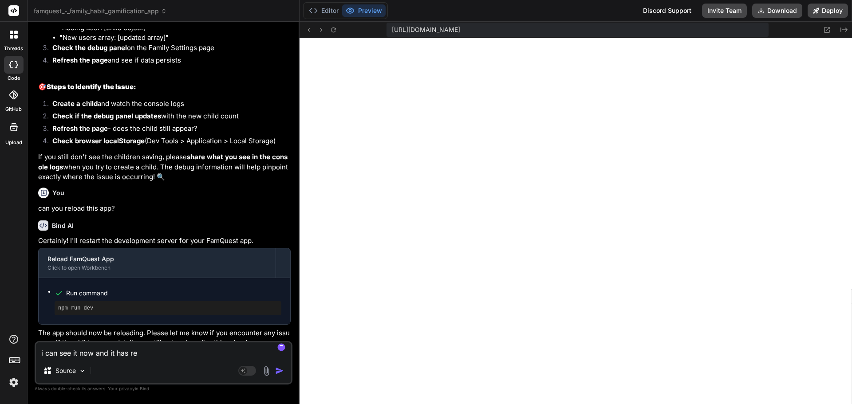
type textarea "x"
type textarea "i can see it now and it has rel"
type textarea "x"
type textarea "i can see it now and it has [MEDICAL_DATA]"
type textarea "x"
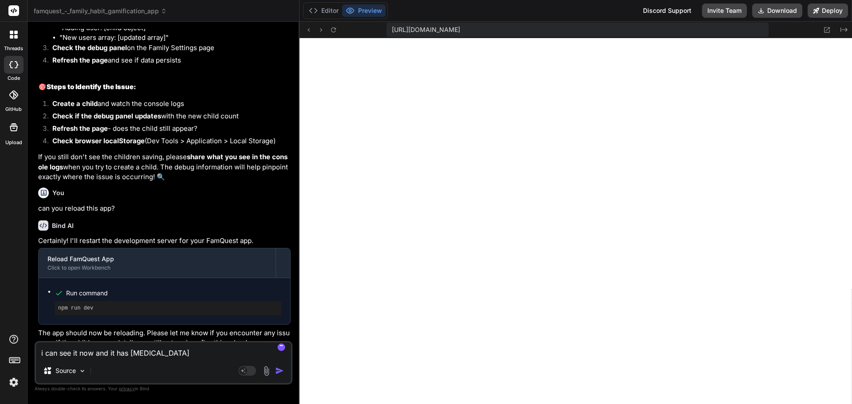
type textarea "i can see it now and it has relao"
type textarea "x"
type textarea "i can see it now and it has [MEDICAL_DATA]"
type textarea "x"
type textarea "i can see it now and it has rel"
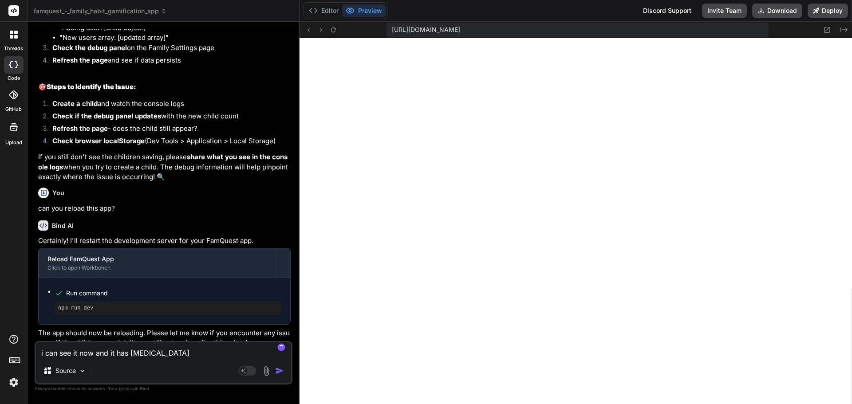
type textarea "x"
type textarea "i can see it now and it has relo"
type textarea "x"
type textarea "i can see it now and it has reloa"
type textarea "x"
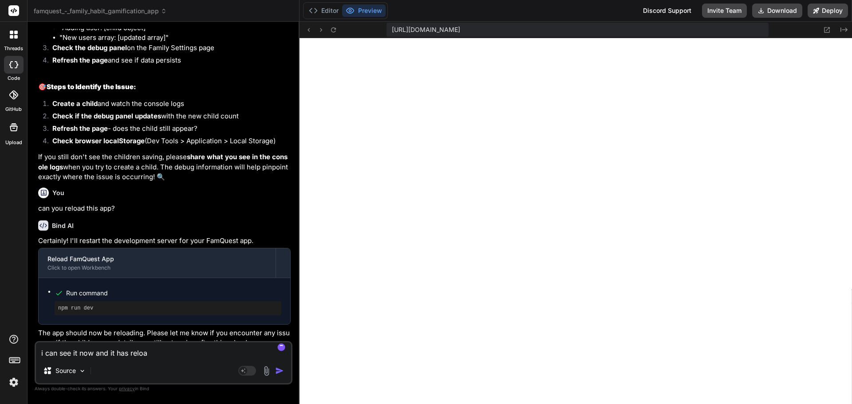
type textarea "i can see it now and it has reload"
type textarea "x"
type textarea "i can see it now and it has reloade"
type textarea "x"
type textarea "i can see it now and it has reloaded"
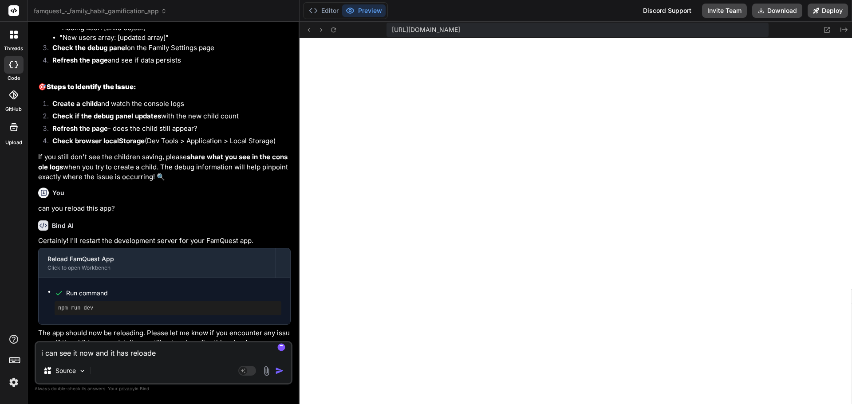
type textarea "x"
type textarea "i can see it now and it has reloaded."
type textarea "x"
type textarea "i can see it now and it has reloaded."
type textarea "x"
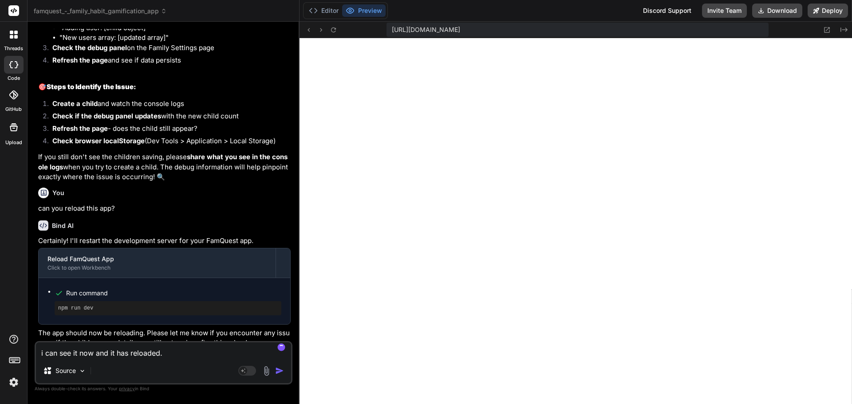
type textarea "i can see it now and it has reloaded. T"
type textarea "x"
type textarea "i can see it now and it has reloaded. Th"
type textarea "x"
type textarea "i can see it now and it has reloaded. Tha"
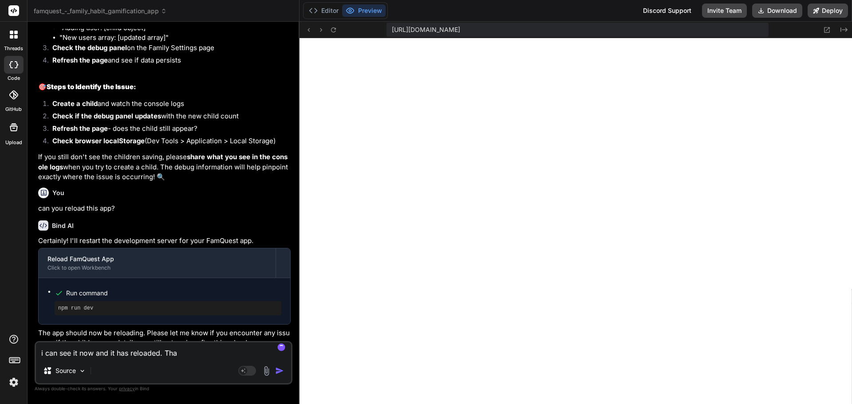
type textarea "x"
type textarea "i can see it now and it has reloaded. Thank"
type textarea "x"
type textarea "i can see it now and it has reloaded. Thank"
type textarea "x"
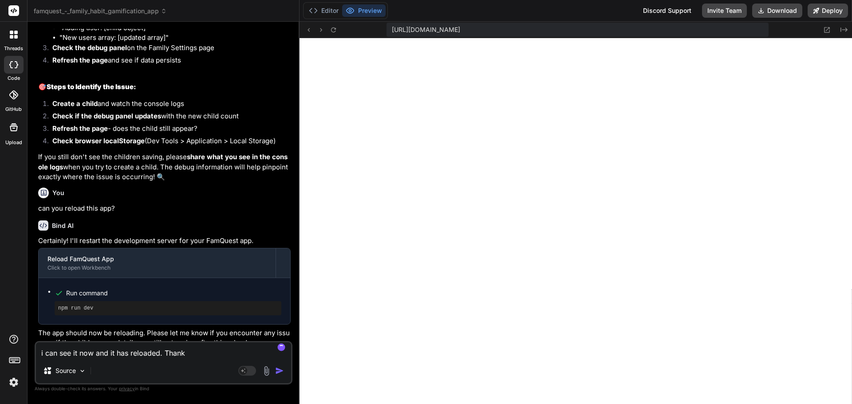
type textarea "i can see it now and it has reloaded. Thank y"
type textarea "x"
type textarea "i can see it now and it has reloaded. Thank yo"
type textarea "x"
type textarea "i can see it now and it has reloaded. Thank you"
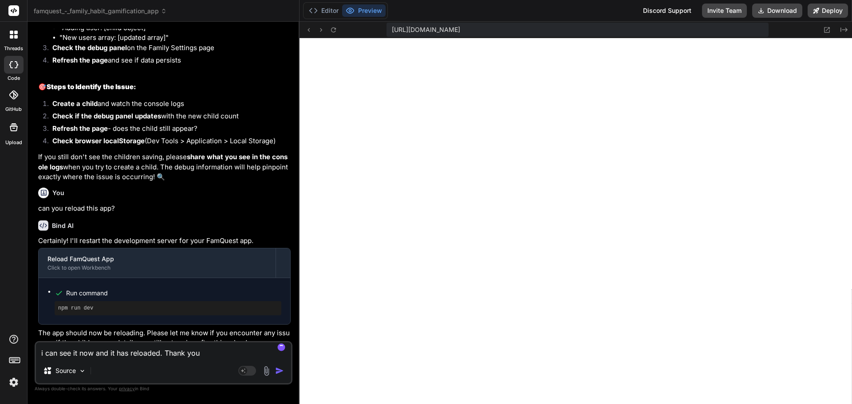
type textarea "x"
type textarea "i can see it now and it has reloaded. Thank you."
type textarea "x"
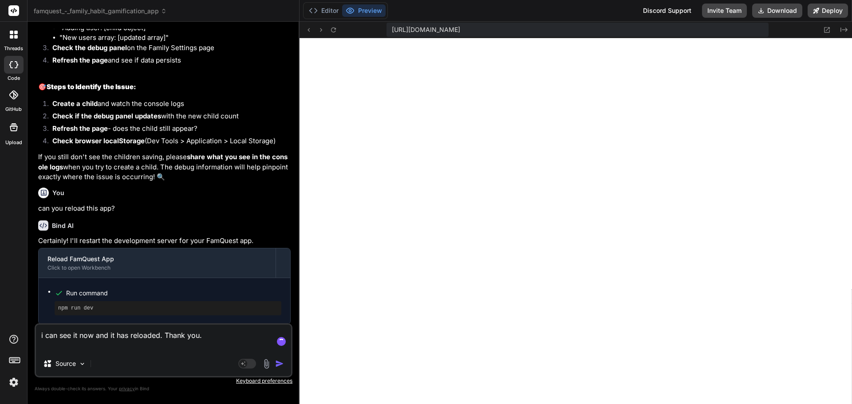
type textarea "i can see it now and it has reloaded. Thank you. N"
type textarea "x"
type textarea "i can see it now and it has reloaded. Thank you. No"
type textarea "x"
type textarea "i can see it now and it has reloaded. Thank you. No"
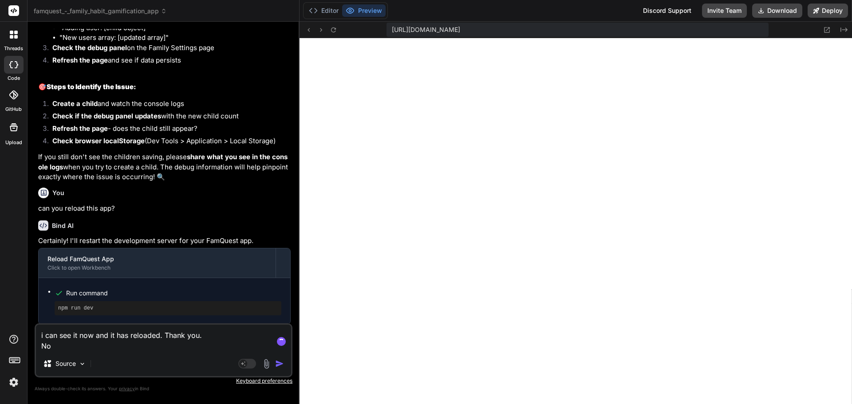
type textarea "x"
type textarea "i can see it now and it has reloaded. Thank you. No"
type textarea "x"
type textarea "i can see it now and it has reloaded. Thank you. N"
type textarea "x"
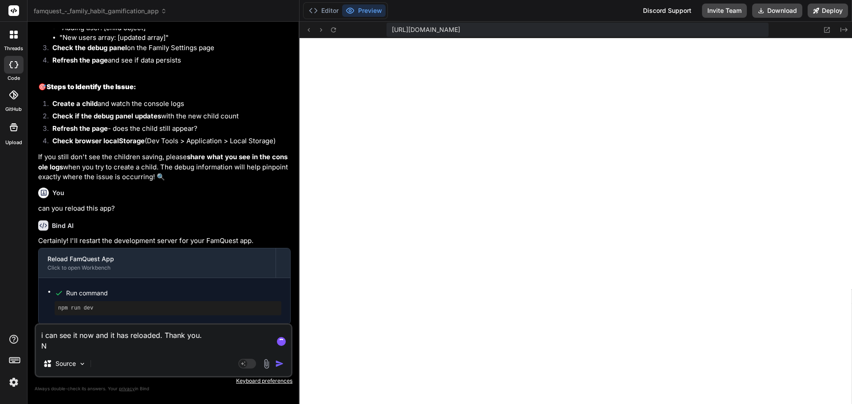
type textarea "i can see it now and it has reloaded. Thank you."
type textarea "x"
type textarea "i can see it now and it has reloaded. Thank you."
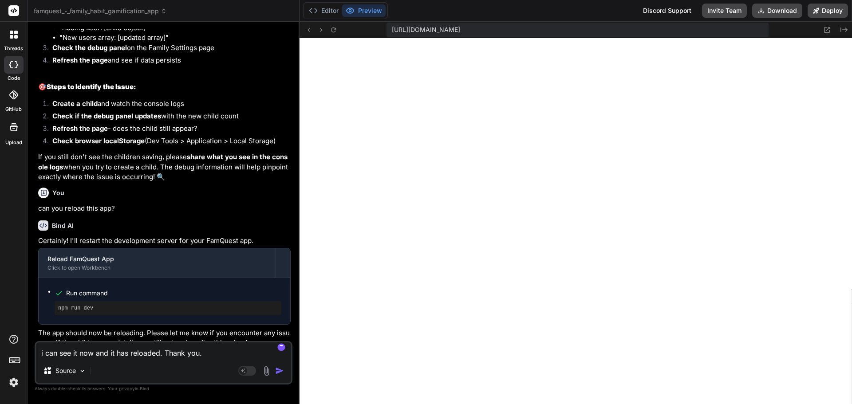
type textarea "x"
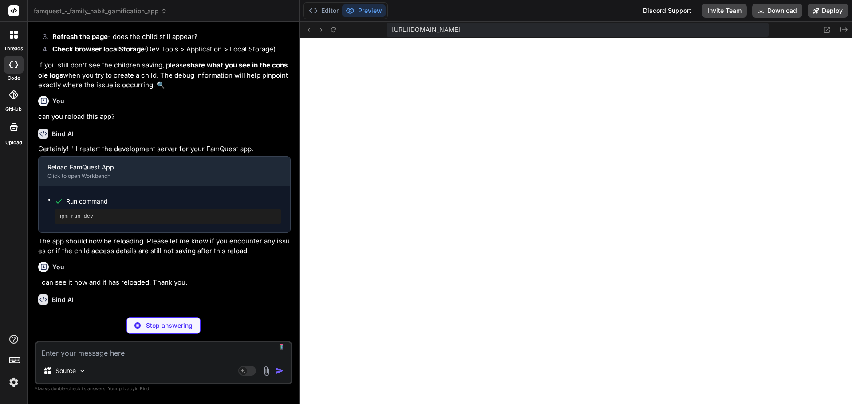
scroll to position [2709, 0]
type textarea "x"
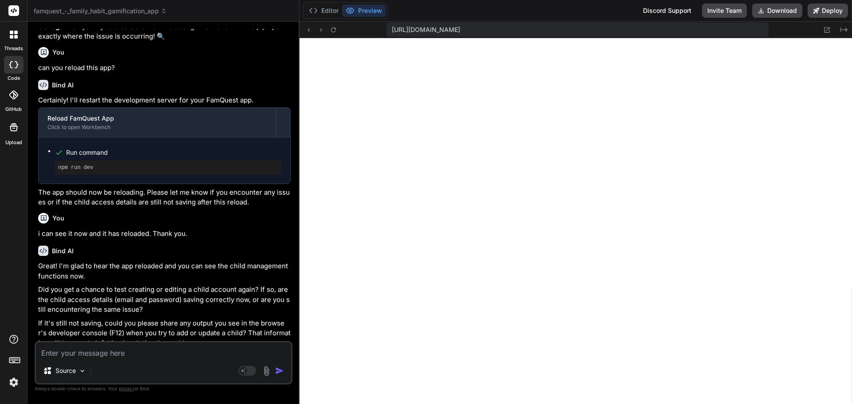
scroll to position [413, 0]
click at [110, 353] on textarea at bounding box center [163, 351] width 255 height 16
type textarea "i"
type textarea "x"
type textarea "i"
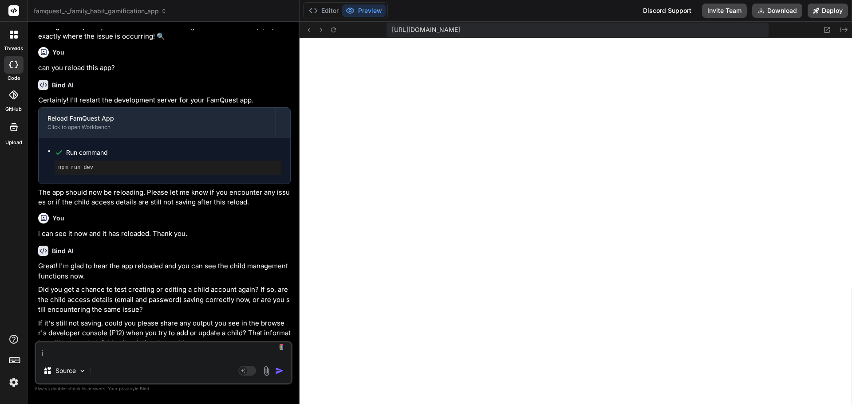
type textarea "x"
type textarea "i"
type textarea "x"
type textarea "i"
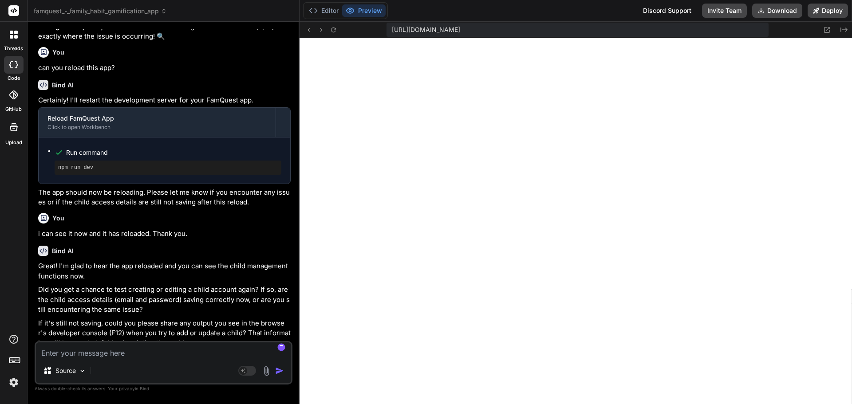
type textarea "x"
type textarea "i"
type textarea "x"
type textarea "i g"
type textarea "x"
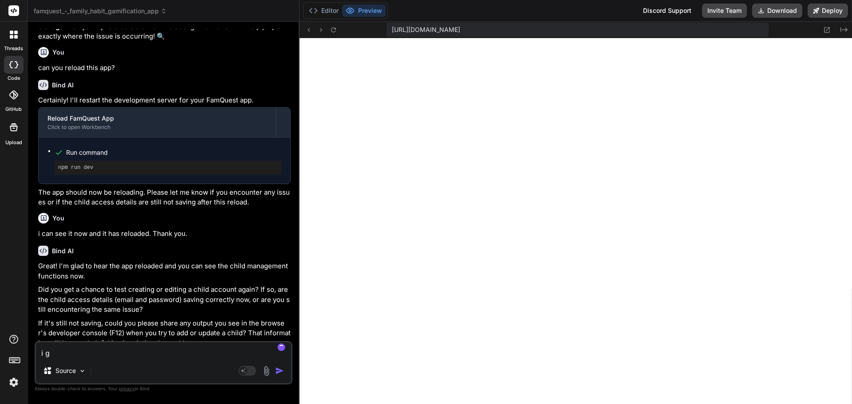
type textarea "i gu"
type textarea "x"
type textarea "i gue"
type textarea "x"
type textarea "i gues"
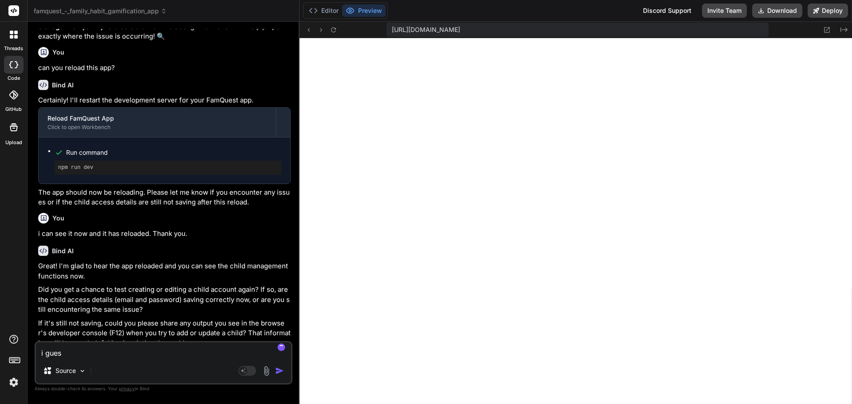
type textarea "x"
type textarea "i guess"
type textarea "x"
type textarea "i guess"
type textarea "x"
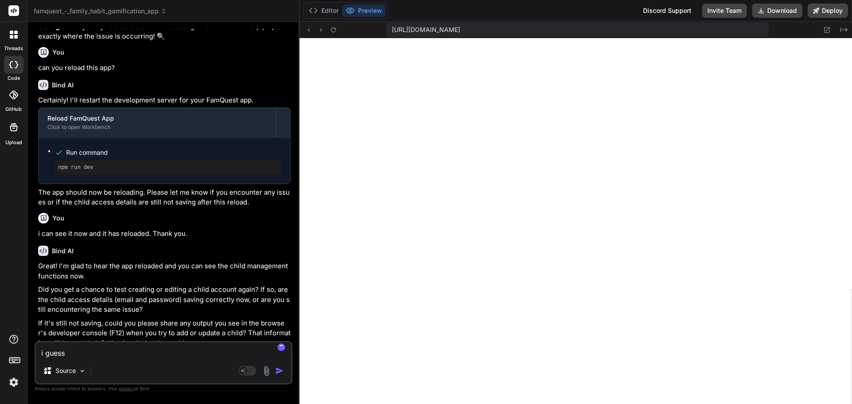
type textarea "i guess i"
type textarea "x"
type textarea "i guess i"
type textarea "x"
type textarea "i guess i h"
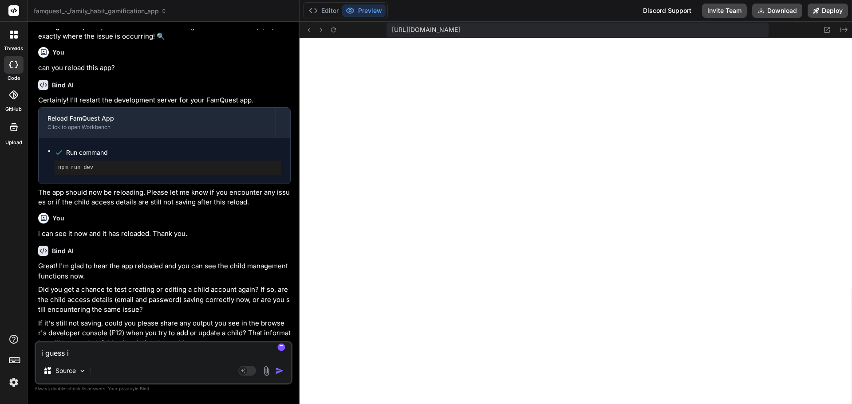
type textarea "x"
type textarea "i guess i ha"
type textarea "x"
type textarea "i guess i hav"
type textarea "x"
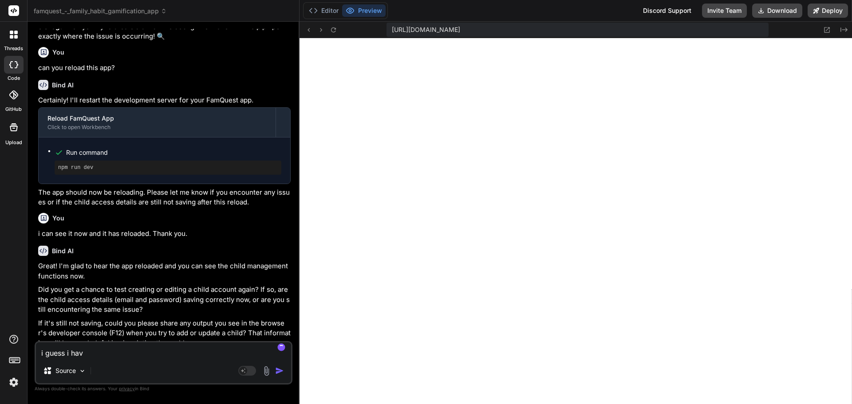
type textarea "i guess i have"
type textarea "x"
type textarea "i guess i have"
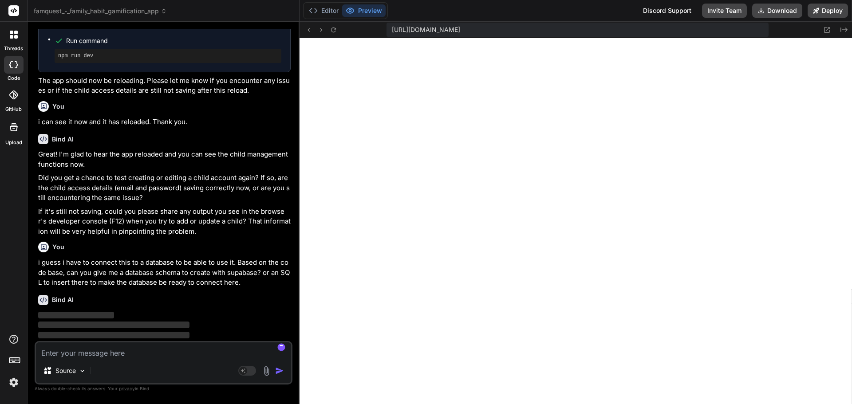
scroll to position [2870, 0]
click at [14, 385] on img at bounding box center [13, 382] width 15 height 15
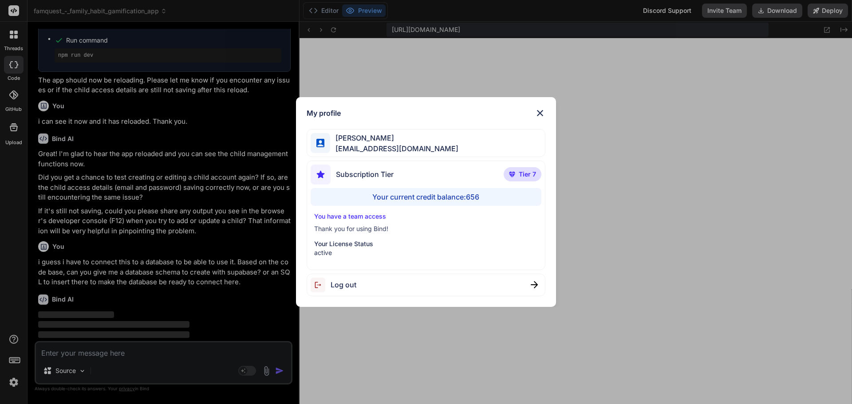
click at [15, 385] on div "My profile [PERSON_NAME] [EMAIL_ADDRESS][DOMAIN_NAME] Subscription Tier Tier 7 …" at bounding box center [426, 202] width 852 height 404
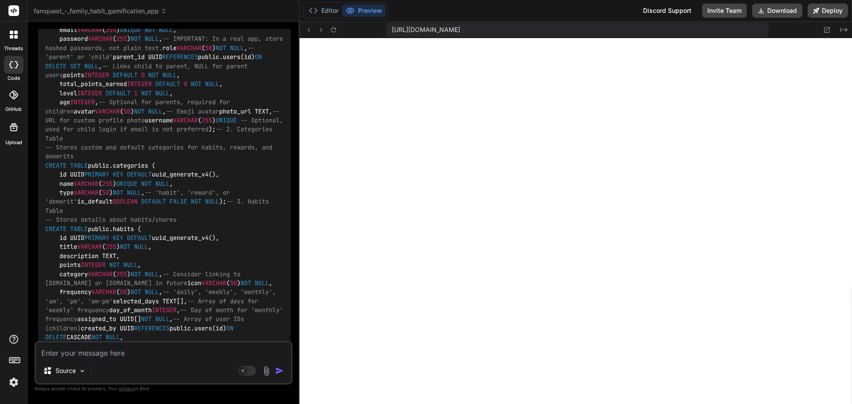
scroll to position [3032, 0]
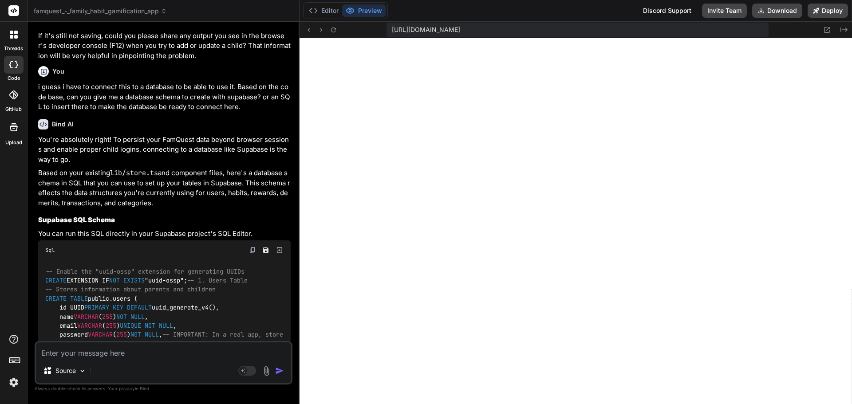
click at [251, 250] on img at bounding box center [252, 250] width 7 height 7
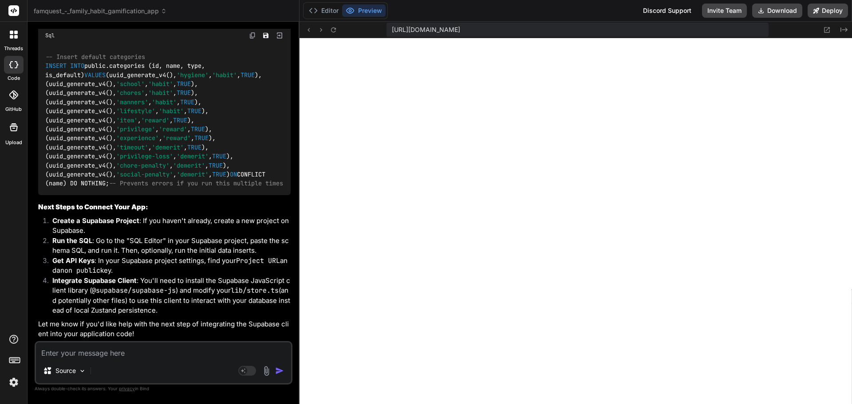
scroll to position [4216, 0]
click at [250, 39] on img at bounding box center [252, 35] width 7 height 7
click at [253, 39] on img at bounding box center [252, 35] width 7 height 7
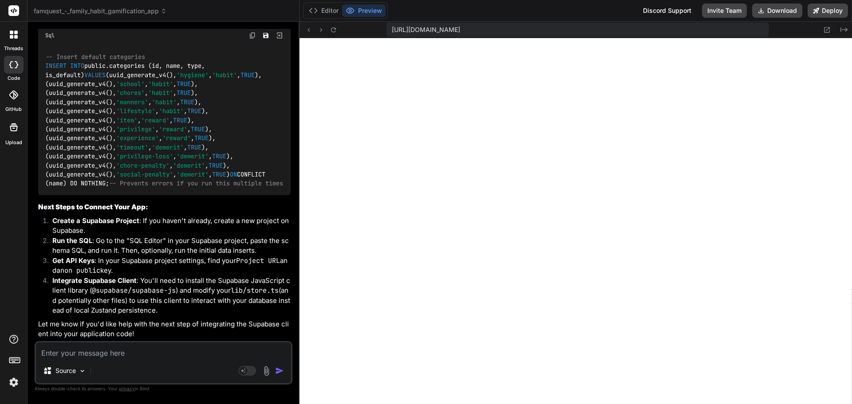
click at [122, 351] on textarea at bounding box center [163, 351] width 255 height 16
drag, startPoint x: 237, startPoint y: 257, endPoint x: 226, endPoint y: 269, distance: 15.7
click at [226, 269] on li "Get API Keys : In your Supabase project settings, find your Project URL and ano…" at bounding box center [167, 266] width 245 height 20
copy li "Project URL and anon public key."
click at [116, 349] on textarea "if i give you the" at bounding box center [163, 351] width 255 height 16
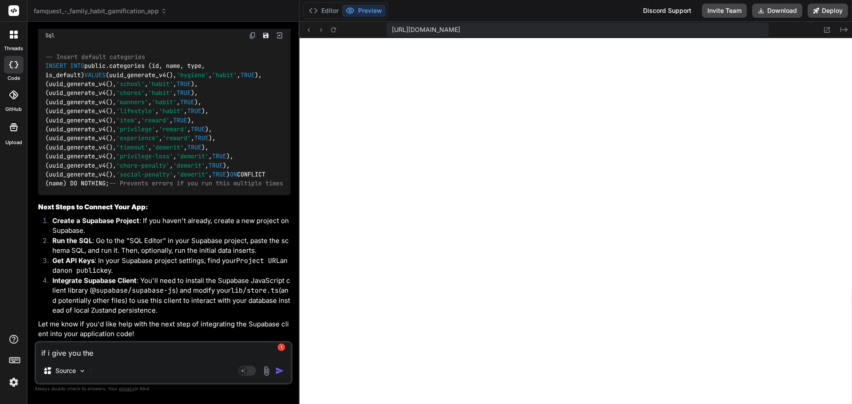
paste textarea "Project URL and anon public key."
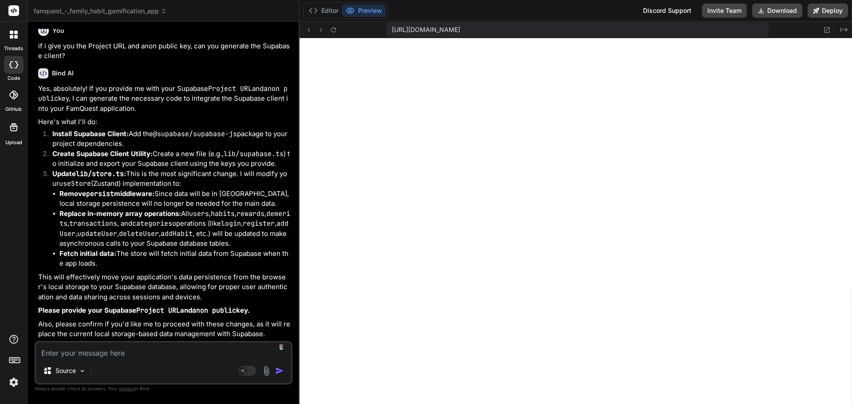
scroll to position [4683, 0]
click at [110, 354] on textarea at bounding box center [163, 351] width 255 height 16
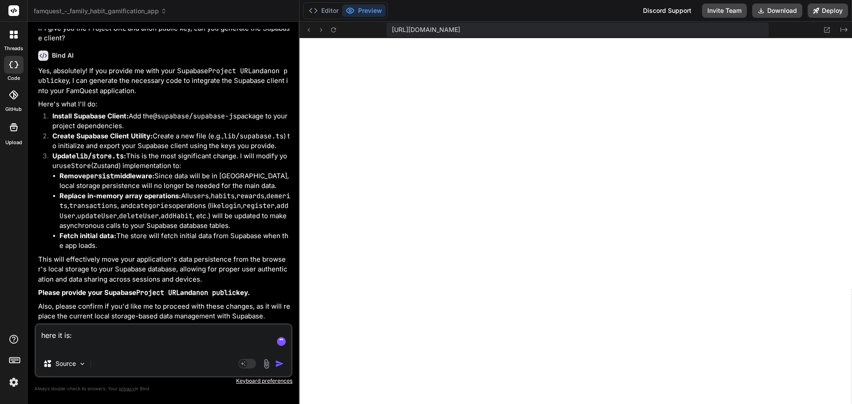
paste textarea "Project URL: [URL][DOMAIN_NAME] Public anon key: [SECURITY_DATA]"
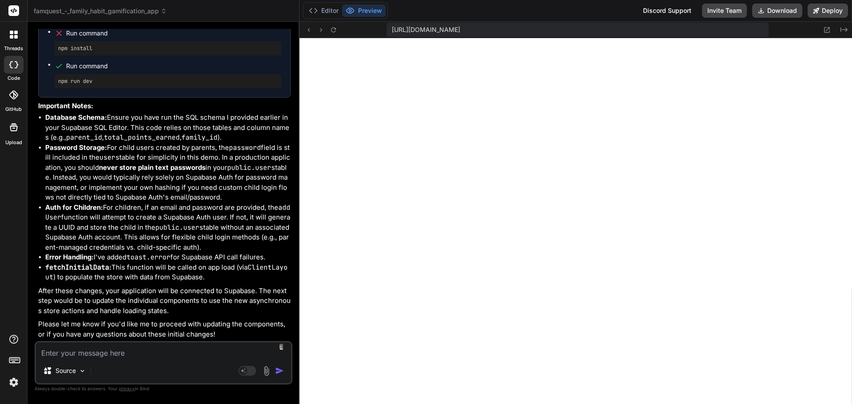
scroll to position [5443, 0]
click at [148, 355] on textarea at bounding box center [163, 351] width 255 height 16
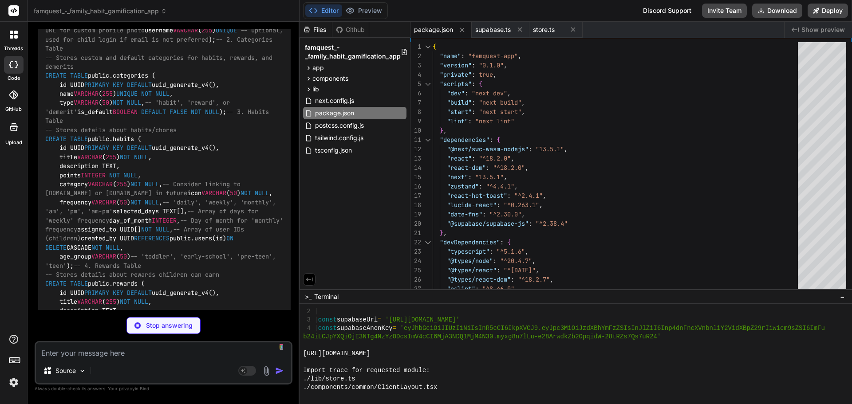
scroll to position [5777, 0]
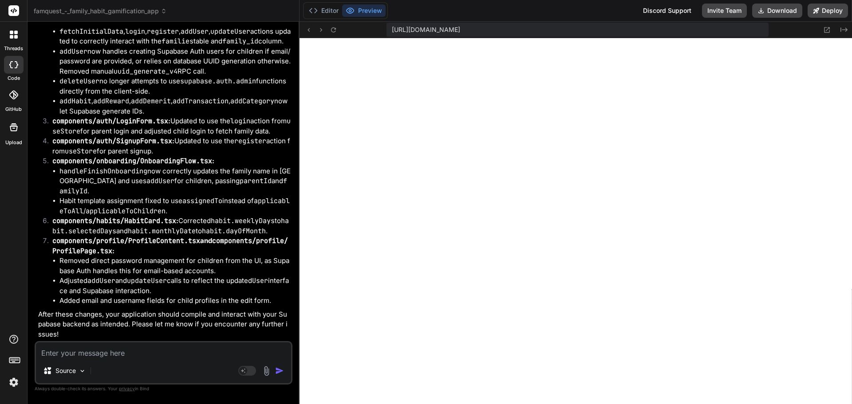
scroll to position [8393, 0]
click at [110, 351] on textarea at bounding box center [163, 351] width 255 height 16
click at [97, 352] on textarea at bounding box center [163, 351] width 255 height 16
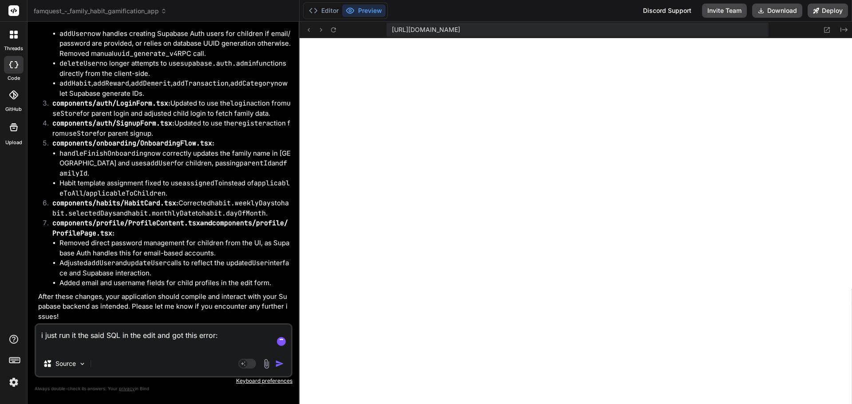
paste textarea "ERROR: 42P07: relation "users" already exists"
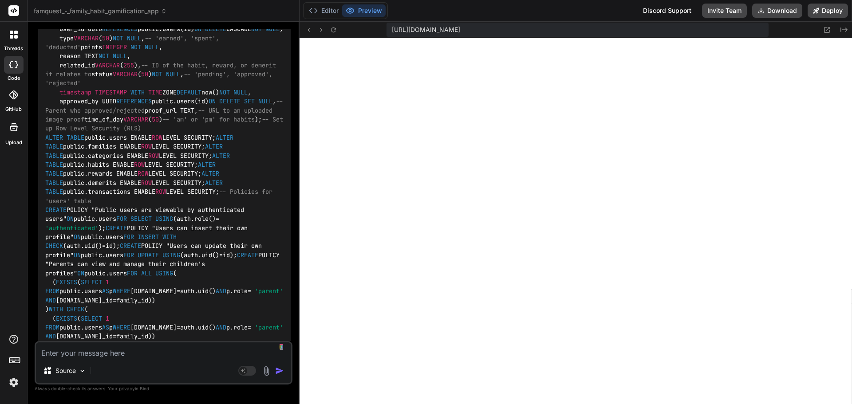
scroll to position [8717, 0]
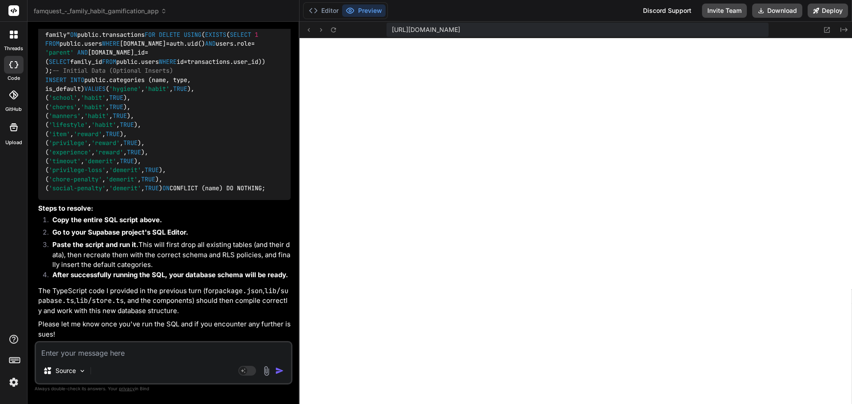
scroll to position [11083, 0]
click at [100, 355] on textarea at bounding box center [163, 351] width 255 height 16
paste textarea "Success. No rows returned"
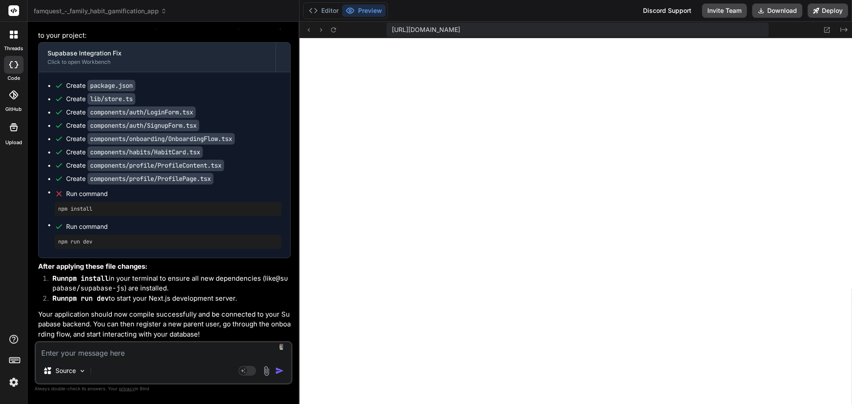
scroll to position [11553, 0]
click at [135, 356] on textarea at bounding box center [163, 351] width 255 height 16
click at [374, 9] on button "Preview" at bounding box center [363, 10] width 43 height 12
